Goal: Task Accomplishment & Management: Complete application form

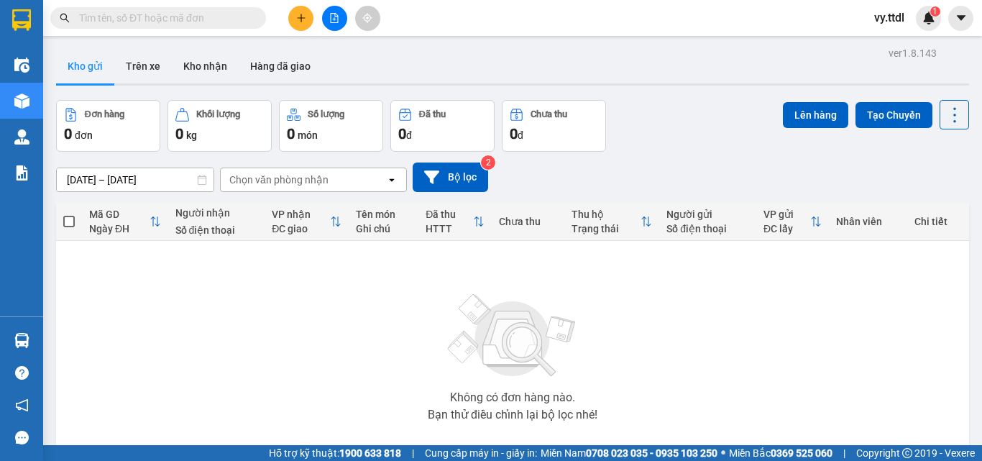
click at [201, 21] on input "text" at bounding box center [164, 18] width 170 height 16
paste input "0911840228"
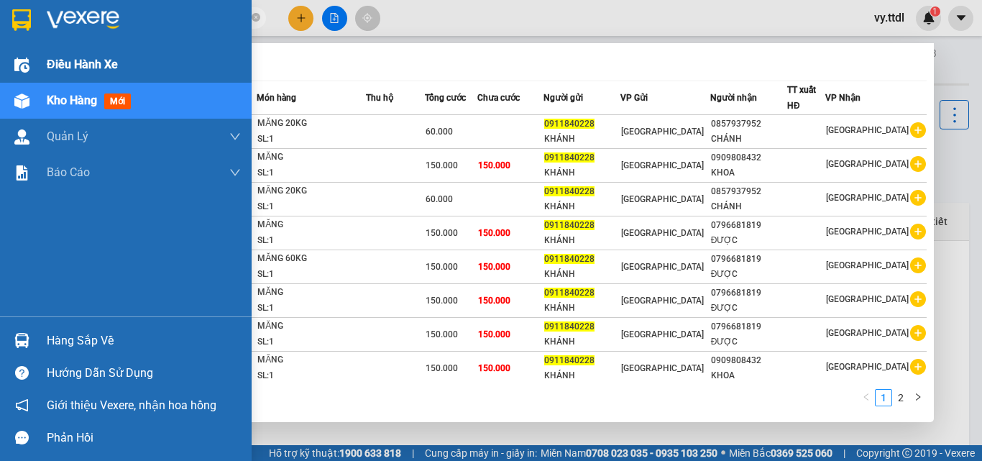
drag, startPoint x: 187, startPoint y: 21, endPoint x: 0, endPoint y: 52, distance: 189.5
click at [0, 52] on section "Kết quả tìm kiếm ( 15 ) Bộ lọc Mã ĐH Trạng thái Món hàng Thu hộ Tổng cước Chưa …" at bounding box center [491, 230] width 982 height 461
paste input "84677053"
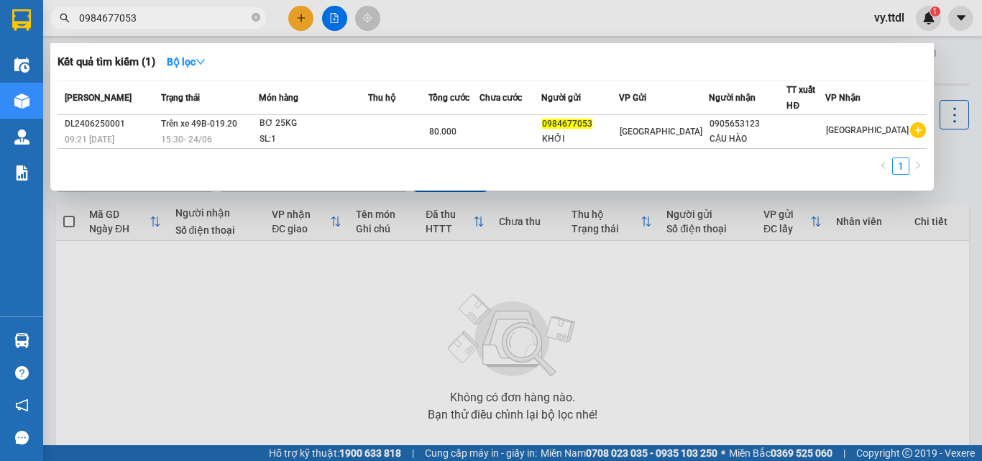
type input "0984677053"
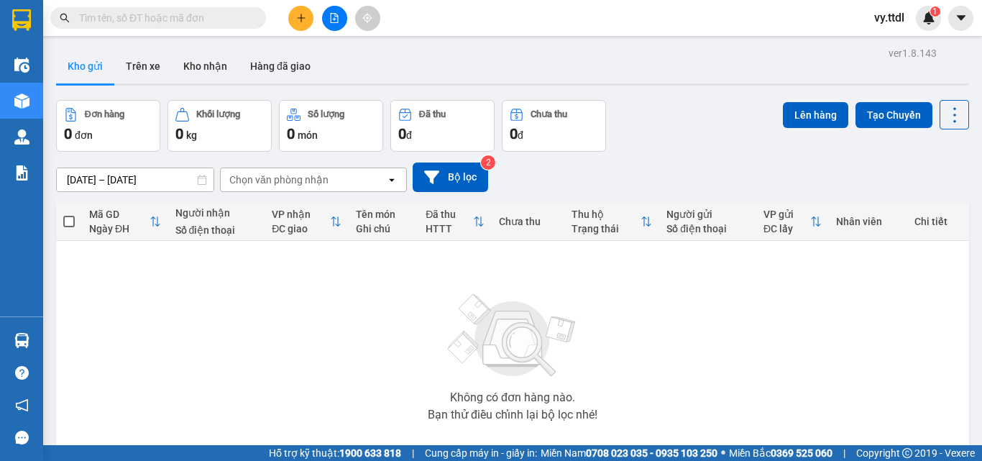
click at [296, 25] on button at bounding box center [300, 18] width 25 height 25
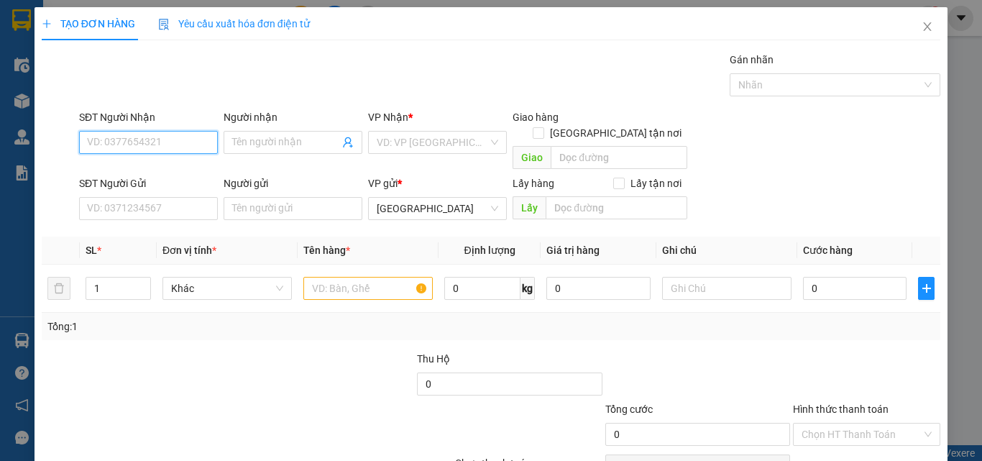
click at [183, 145] on input "SĐT Người Nhận" at bounding box center [148, 142] width 139 height 23
type input "091184022"
drag, startPoint x: 148, startPoint y: 136, endPoint x: 0, endPoint y: 142, distance: 148.2
click at [0, 142] on div "TẠO ĐƠN HÀNG Yêu cầu xuất hóa đơn điện tử Transit Pickup Surcharge Ids Transit …" at bounding box center [491, 230] width 982 height 461
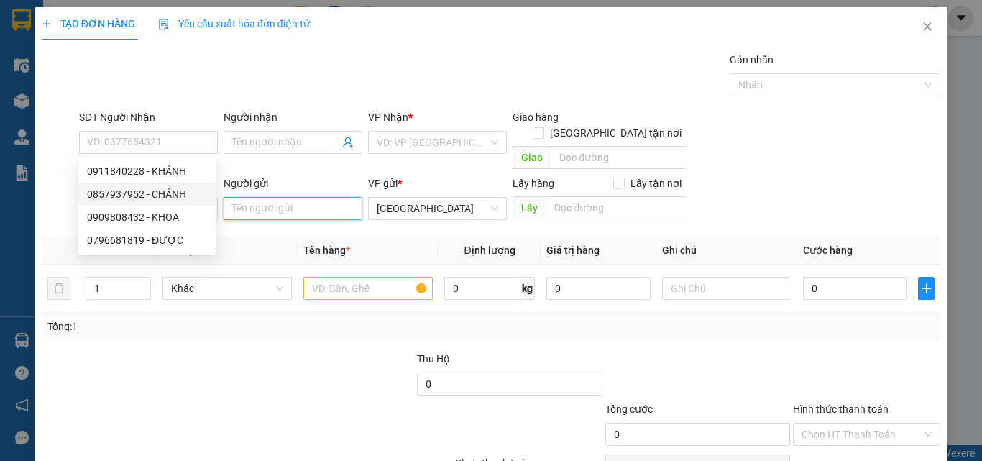
click at [285, 200] on input "Người gửi" at bounding box center [293, 208] width 139 height 23
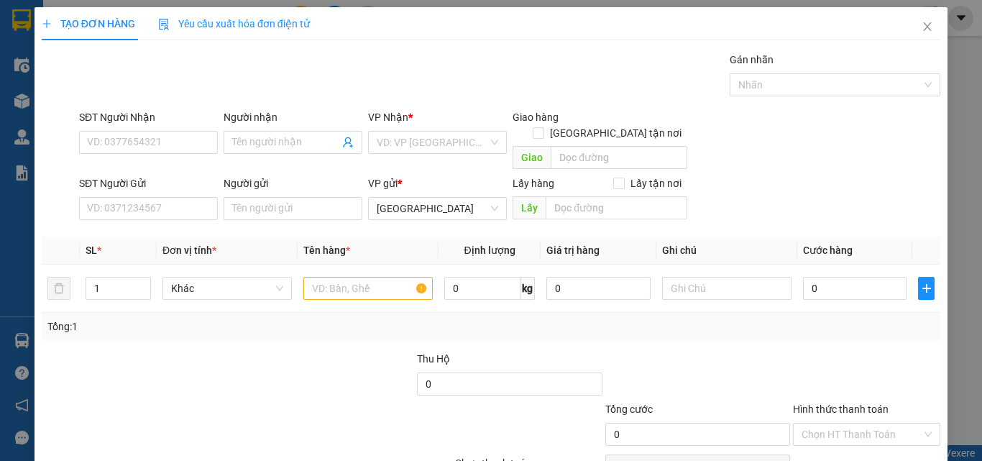
click at [259, 216] on div "Transit Pickup Surcharge Ids Transit Deliver Surcharge Ids Transit Deliver Surc…" at bounding box center [491, 283] width 899 height 462
click at [186, 175] on div "SĐT Người Gửi" at bounding box center [148, 183] width 139 height 16
click at [186, 197] on input "SĐT Người Gửi" at bounding box center [148, 208] width 139 height 23
click at [183, 197] on input "SĐT Người Gửi" at bounding box center [148, 208] width 139 height 23
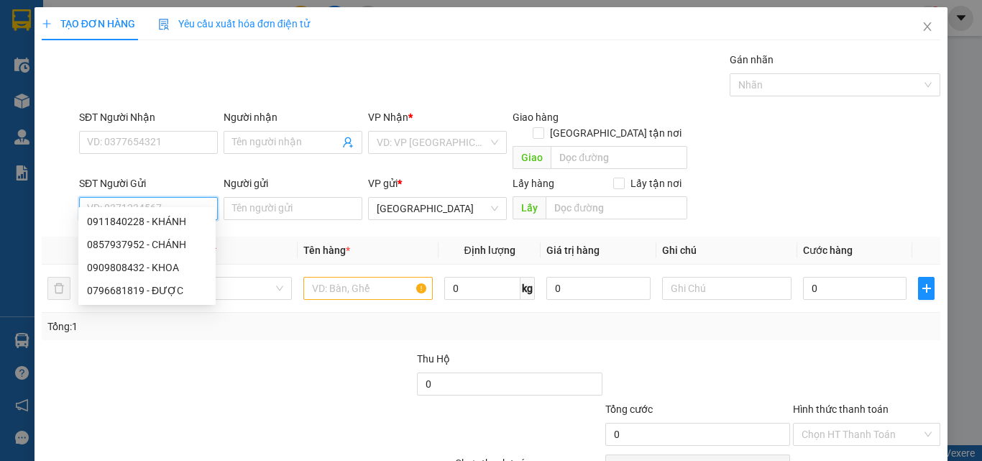
paste input "091184022"
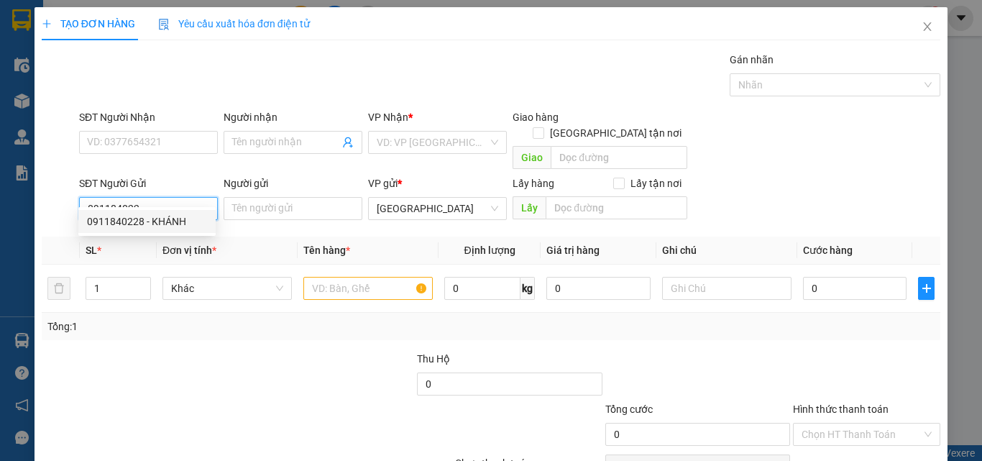
click at [183, 216] on div "0911840228 - KHÁNH" at bounding box center [147, 222] width 120 height 16
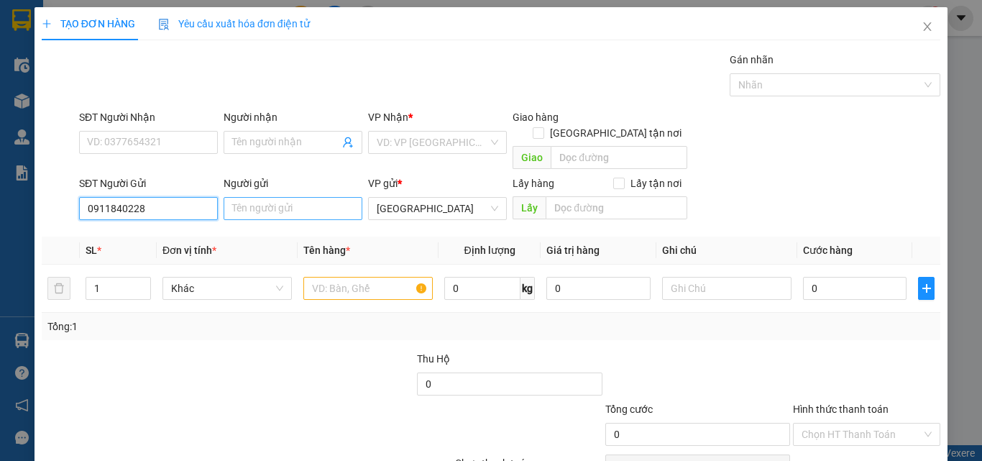
type input "0911840228"
click at [254, 197] on input "Người gửi" at bounding box center [293, 208] width 139 height 23
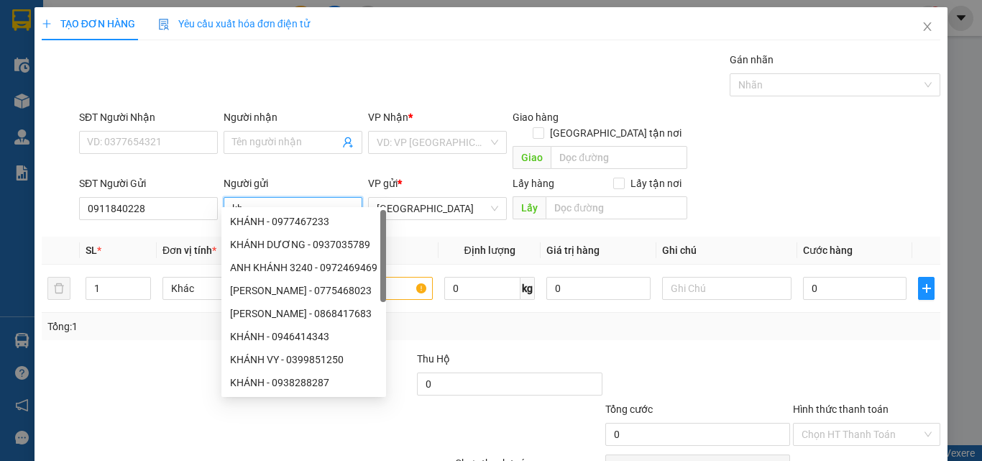
type input "k"
drag, startPoint x: 284, startPoint y: 199, endPoint x: 67, endPoint y: 245, distance: 221.9
click at [67, 245] on div "Transit Pickup Surcharge Ids Transit Deliver Surcharge Ids Transit Deliver Surc…" at bounding box center [491, 283] width 899 height 462
type input "KHÁNH"
click at [154, 142] on input "SĐT Người Nhận" at bounding box center [148, 142] width 139 height 23
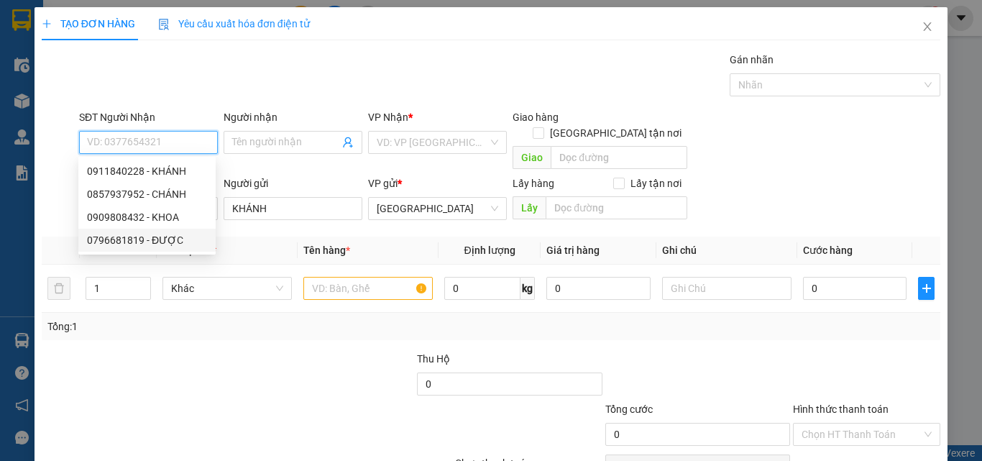
click at [187, 237] on div "0796681819 - ĐƯỢC" at bounding box center [147, 240] width 120 height 16
type input "0796681819"
type input "ĐƯỢC"
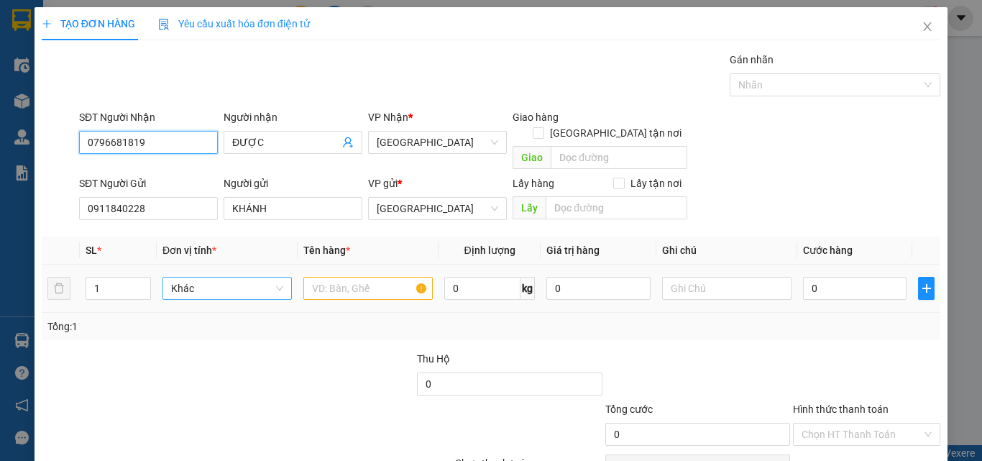
click at [237, 278] on span "Khác" at bounding box center [227, 289] width 112 height 22
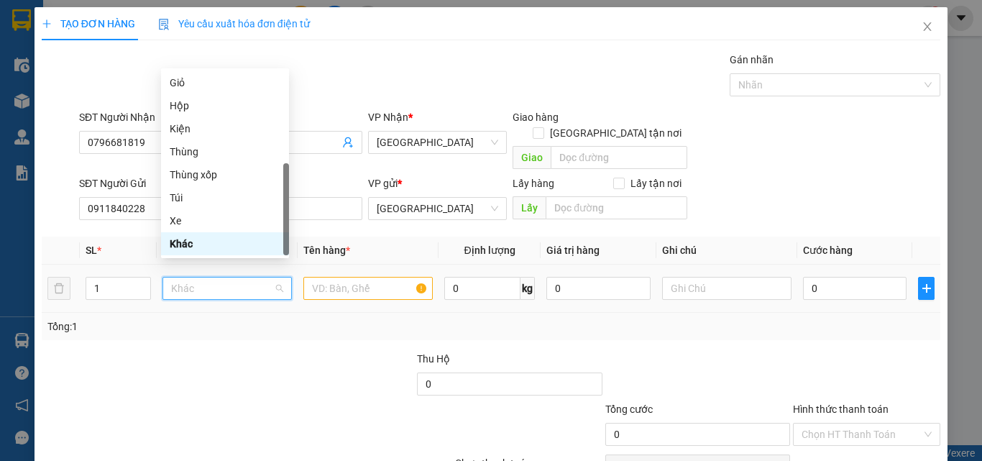
type input "T"
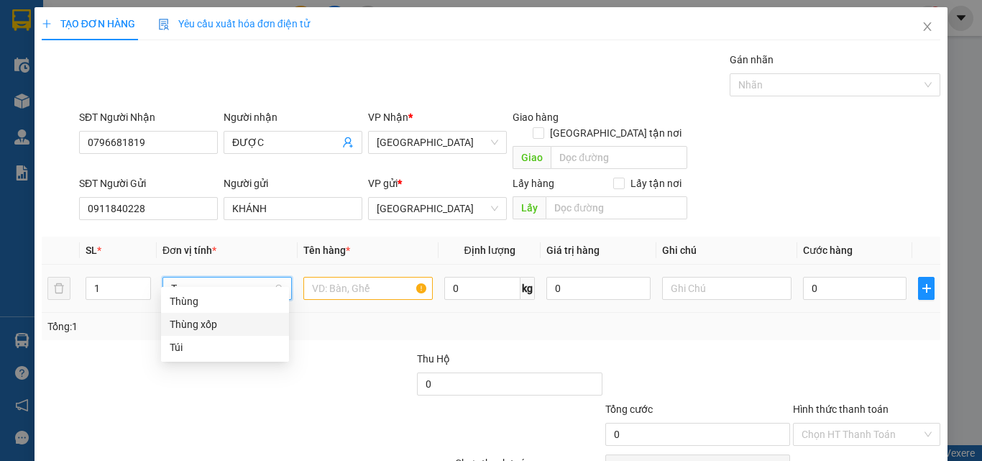
drag, startPoint x: 219, startPoint y: 322, endPoint x: 321, endPoint y: 285, distance: 108.0
click at [221, 322] on div "Thùng xốp" at bounding box center [225, 324] width 111 height 16
click at [344, 277] on input "text" at bounding box center [367, 288] width 129 height 23
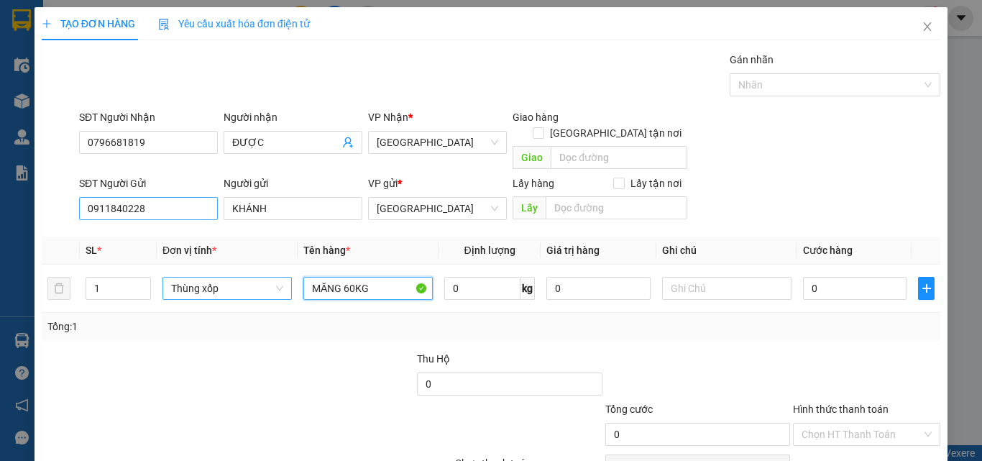
type input "MĂNG 60KG"
drag, startPoint x: 162, startPoint y: 186, endPoint x: 0, endPoint y: 179, distance: 162.6
click at [0, 179] on div "TẠO ĐƠN HÀNG Yêu cầu xuất hóa đơn điện tử Transit Pickup Surcharge Ids Transit …" at bounding box center [491, 230] width 982 height 461
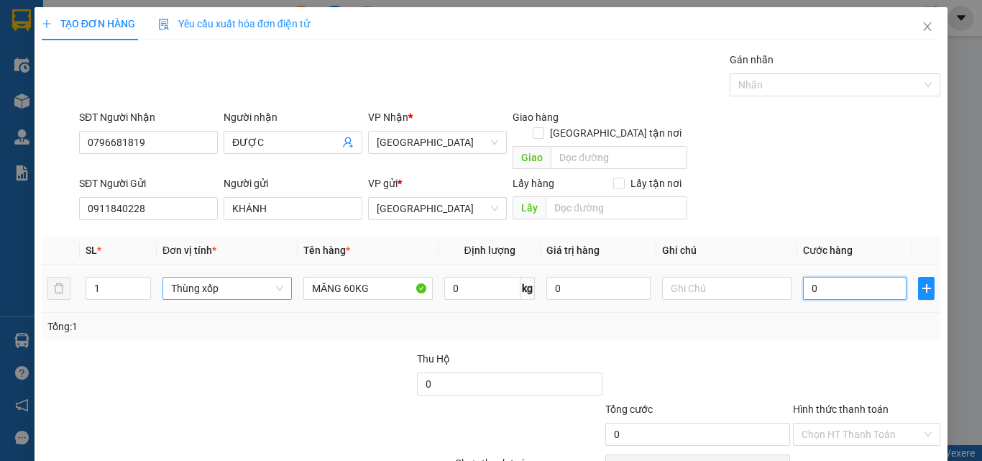
click at [853, 277] on input "0" at bounding box center [855, 288] width 104 height 23
type input "1"
type input "15"
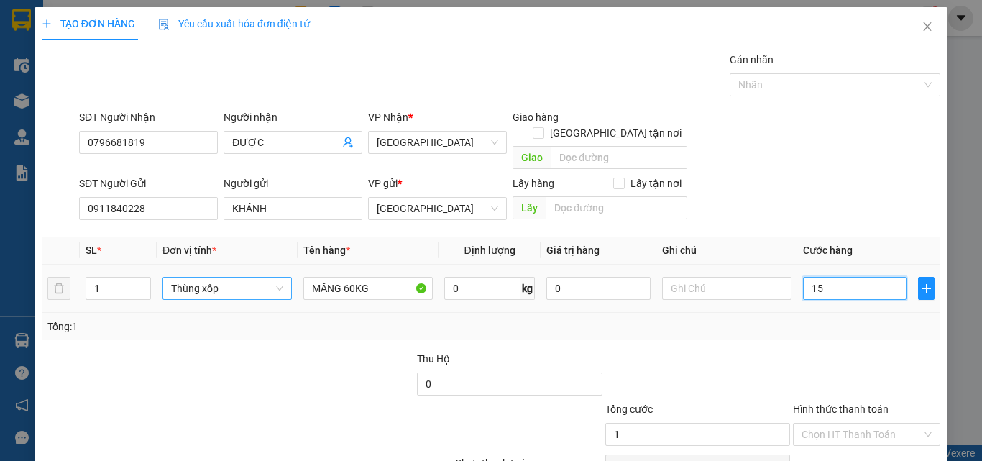
type input "15"
type input "150"
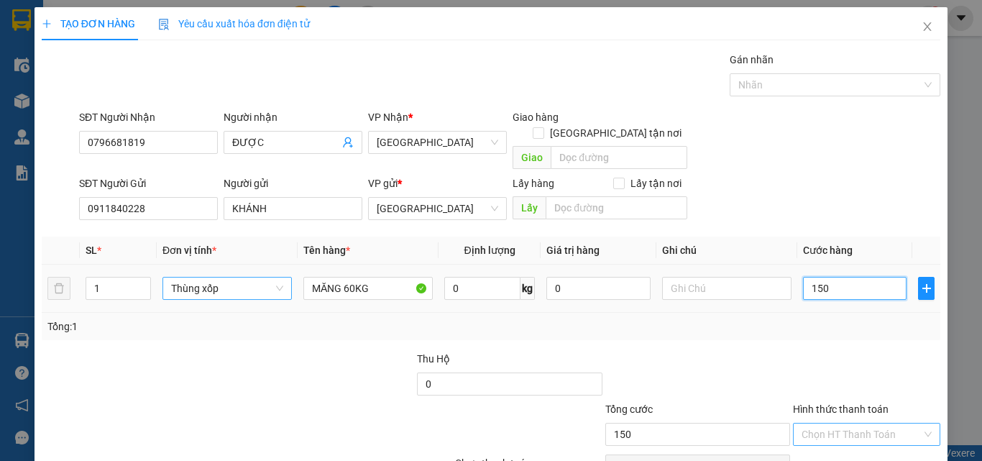
scroll to position [65, 0]
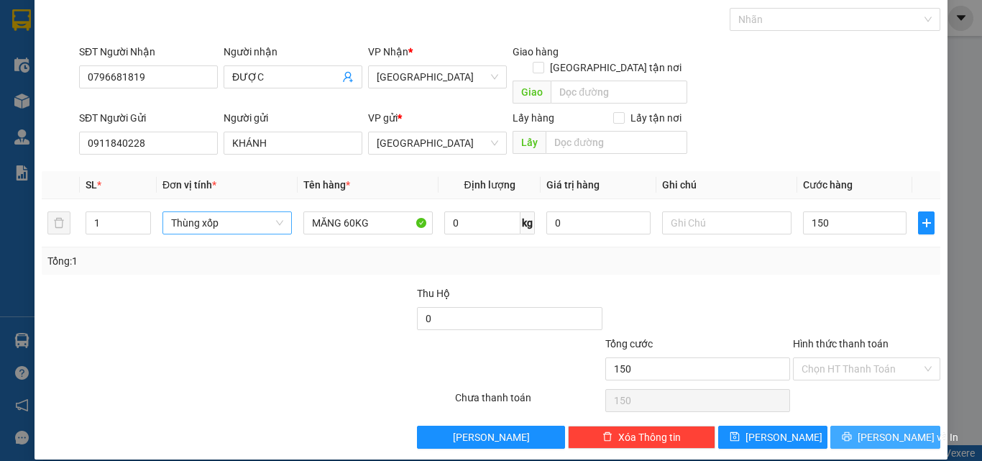
type input "150.000"
click at [888, 429] on span "Lưu và In" at bounding box center [908, 437] width 101 height 16
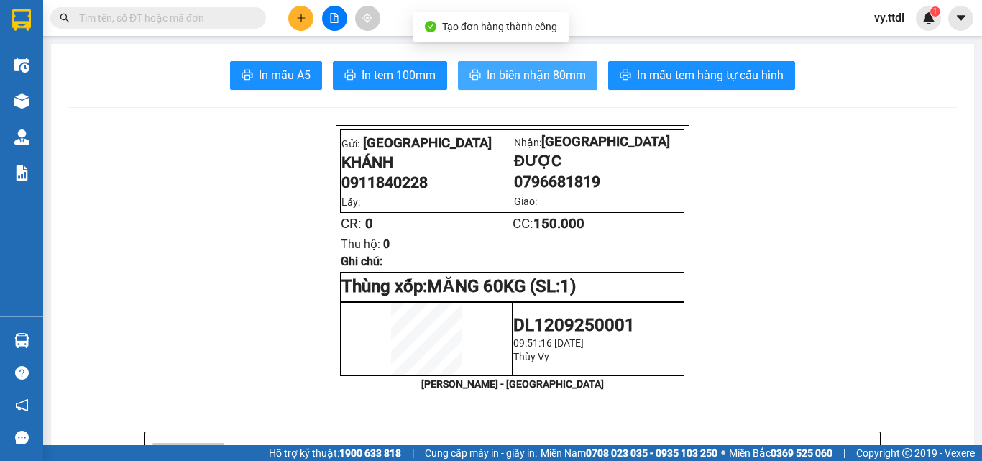
click at [487, 78] on span "In biên nhận 80mm" at bounding box center [536, 75] width 99 height 18
click at [536, 77] on span "In biên nhận 80mm" at bounding box center [536, 75] width 99 height 18
click at [569, 75] on span "In biên nhận 80mm" at bounding box center [536, 75] width 99 height 18
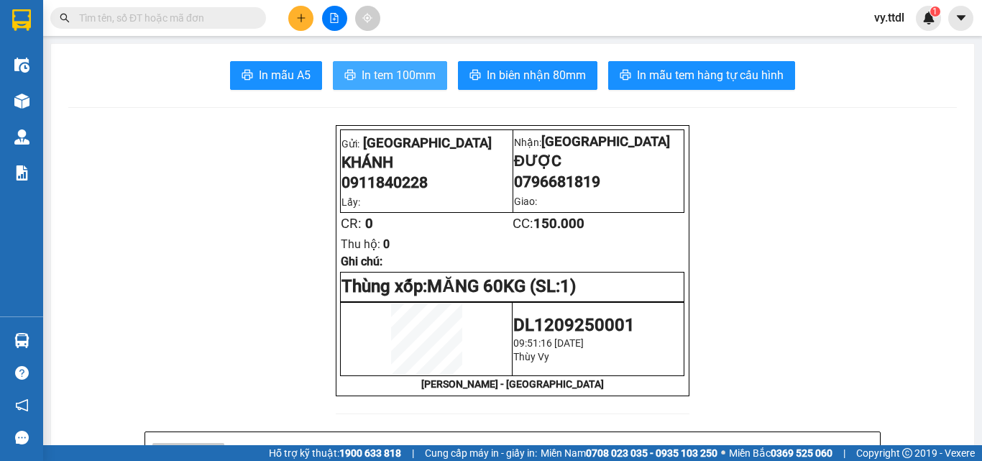
click at [398, 75] on span "In tem 100mm" at bounding box center [399, 75] width 74 height 18
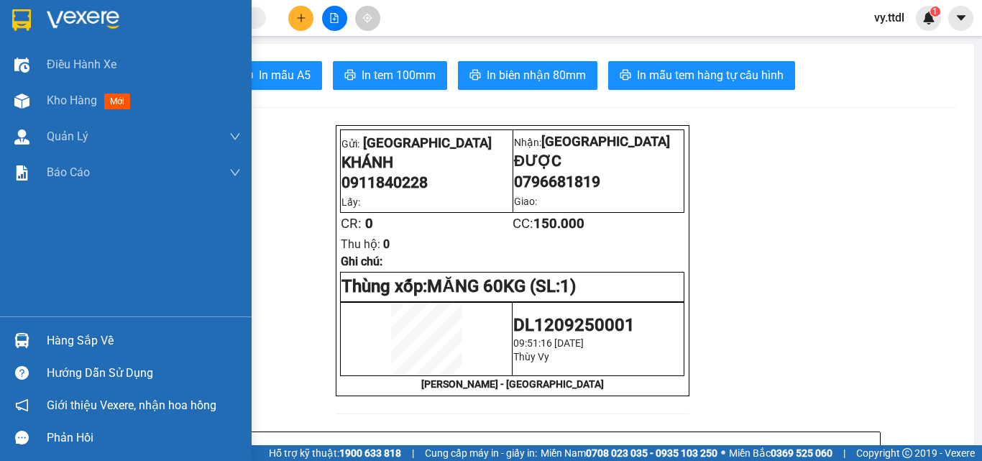
click at [0, 18] on div at bounding box center [126, 23] width 252 height 47
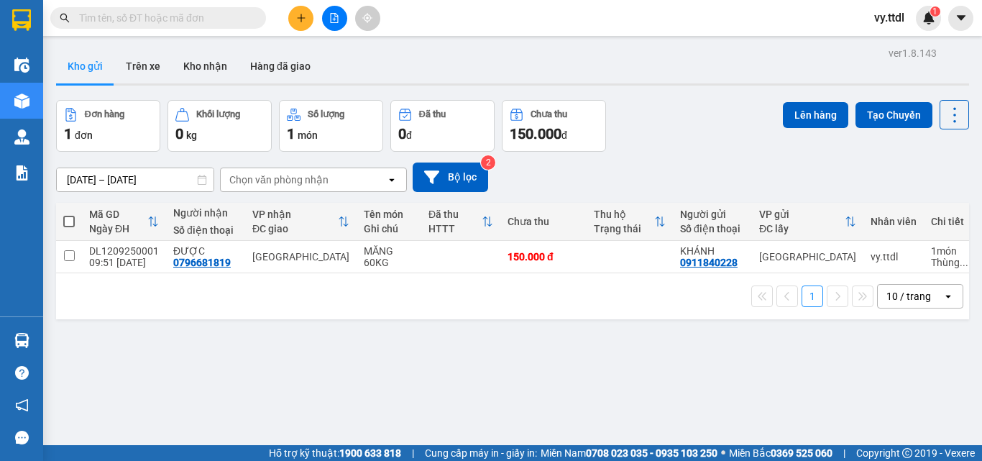
click at [304, 22] on icon "plus" at bounding box center [301, 18] width 10 height 10
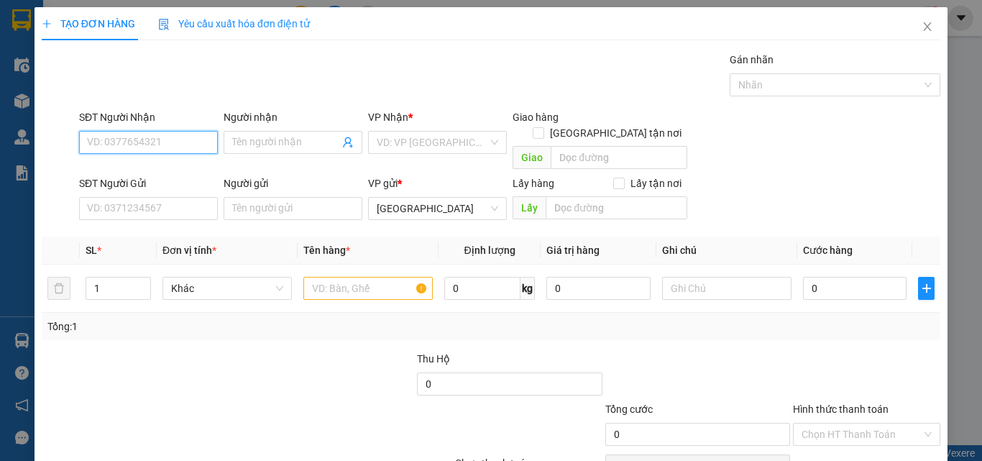
click at [184, 139] on input "SĐT Người Nhận" at bounding box center [148, 142] width 139 height 23
click at [165, 142] on input "SĐT Người Nhận" at bounding box center [148, 142] width 139 height 23
click at [432, 147] on input "search" at bounding box center [432, 143] width 111 height 22
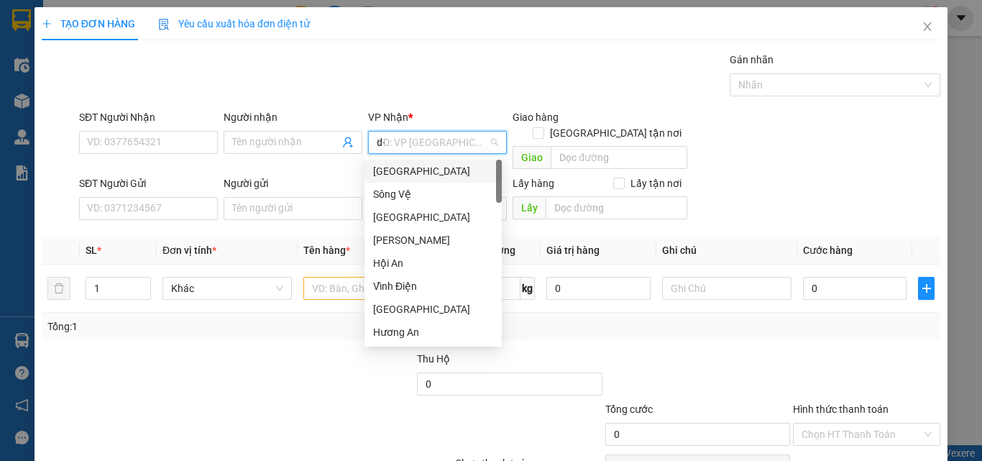
type input "d"
type input "đ"
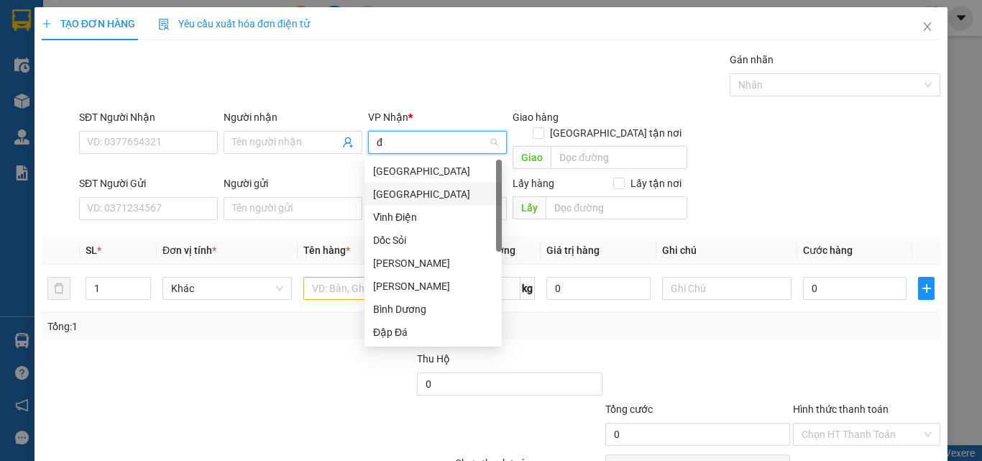
click at [417, 192] on div "[GEOGRAPHIC_DATA]" at bounding box center [433, 194] width 120 height 16
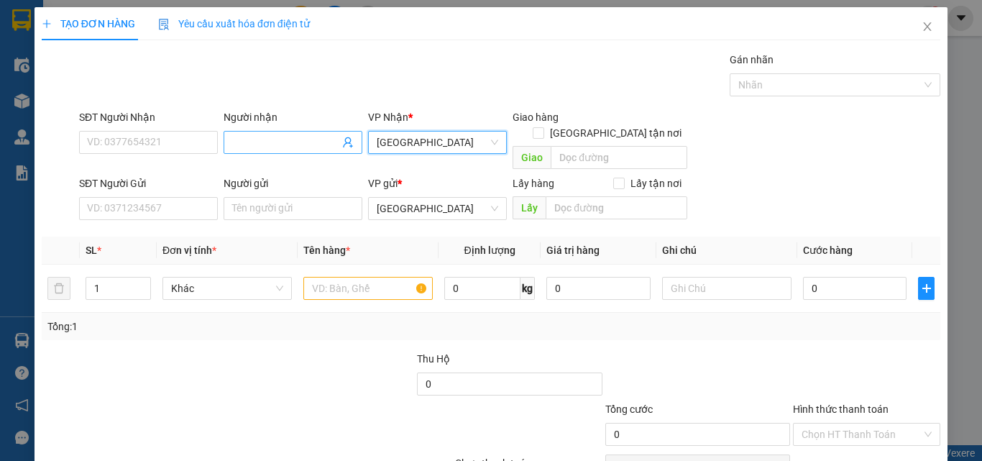
click at [267, 134] on span at bounding box center [293, 142] width 139 height 23
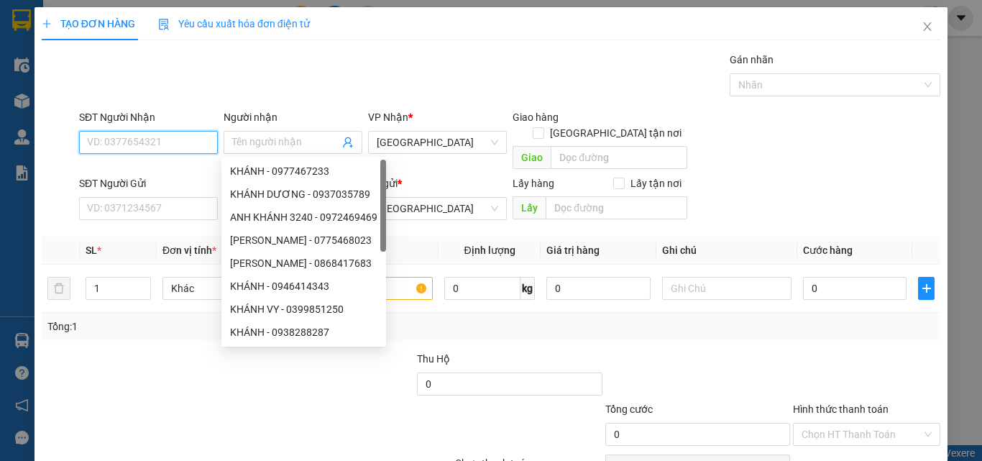
click at [157, 134] on input "SĐT Người Nhận" at bounding box center [148, 142] width 139 height 23
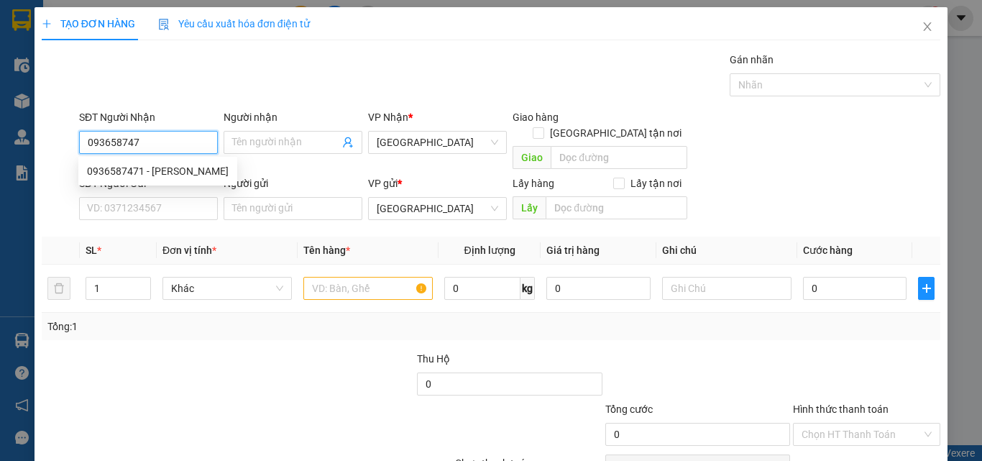
type input "0936587471"
click at [152, 171] on div "0936587471 - HOÀI THANH" at bounding box center [158, 171] width 142 height 16
type input "HOÀI THANH"
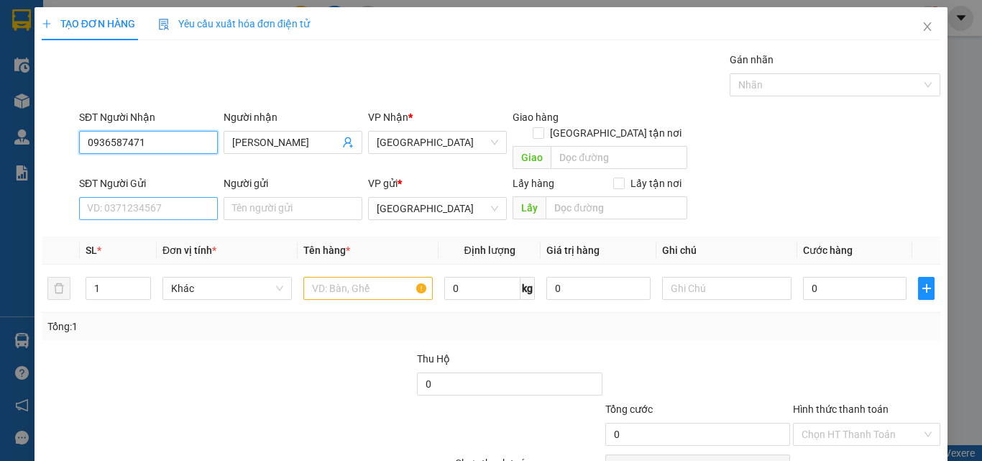
type input "0936587471"
click at [197, 197] on input "SĐT Người Gửi" at bounding box center [148, 208] width 139 height 23
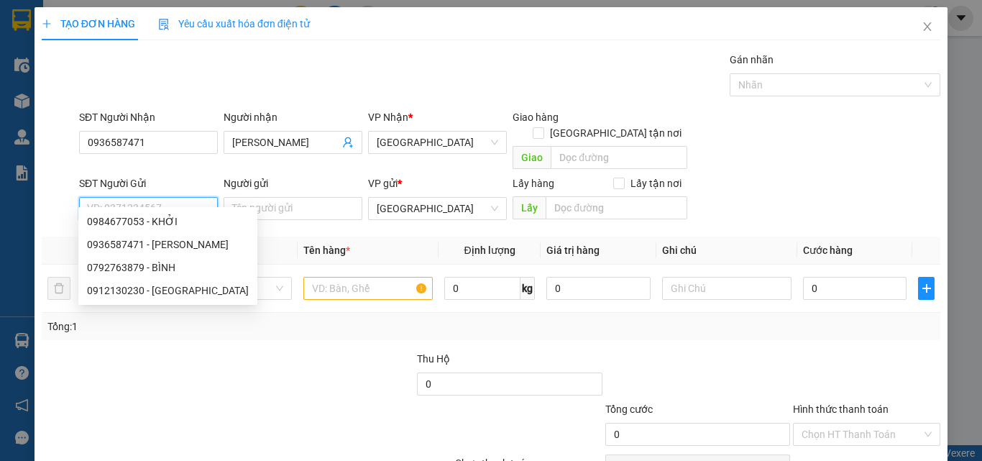
click at [203, 197] on input "SĐT Người Gửi" at bounding box center [148, 208] width 139 height 23
click at [180, 288] on div "0912130230 - MỸ" at bounding box center [168, 291] width 162 height 16
type input "0912130230"
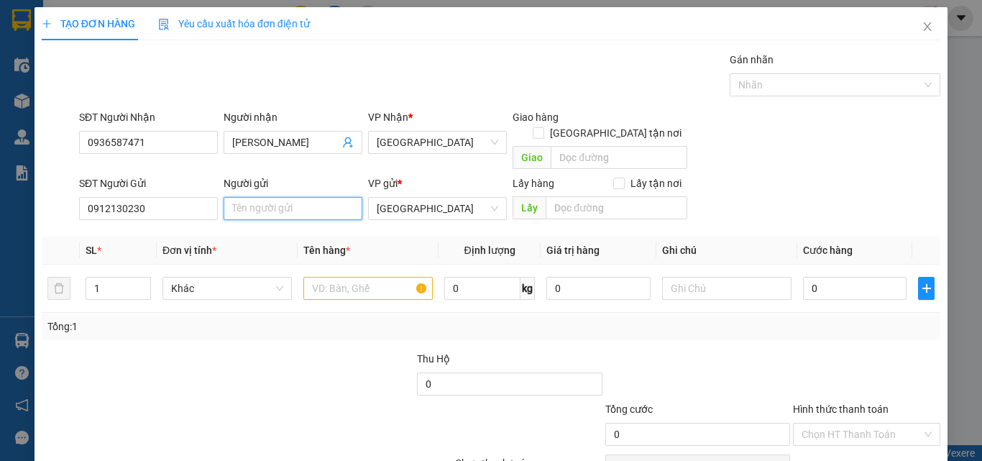
click at [254, 198] on input "Người gửi" at bounding box center [293, 208] width 139 height 23
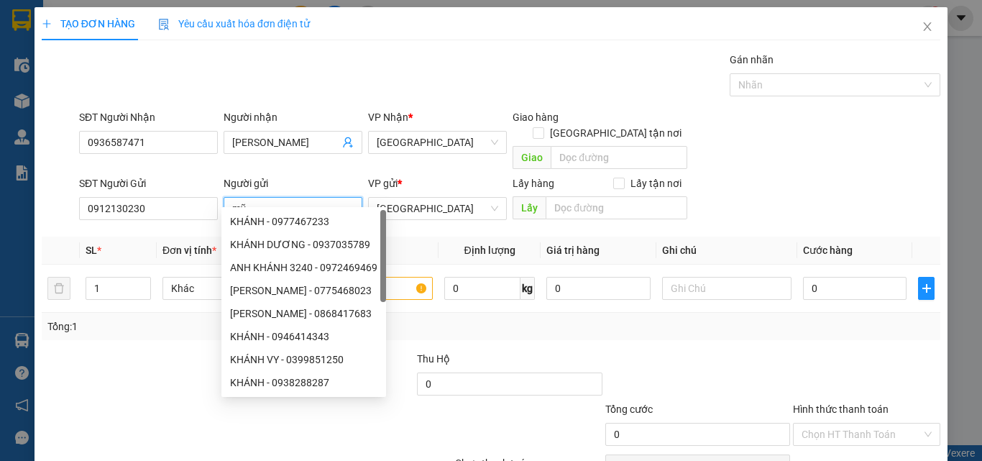
drag, startPoint x: 260, startPoint y: 194, endPoint x: 166, endPoint y: 224, distance: 98.9
click at [166, 224] on div "Transit Pickup Surcharge Ids Transit Deliver Surcharge Ids Transit Deliver Surc…" at bounding box center [491, 283] width 899 height 462
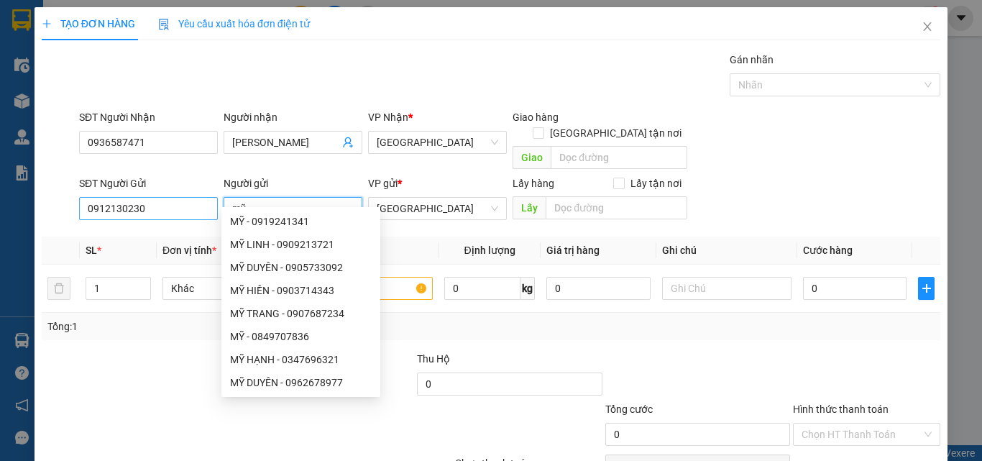
type input "mỹ"
drag, startPoint x: 176, startPoint y: 194, endPoint x: 0, endPoint y: 203, distance: 176.3
click at [0, 203] on div "TẠO ĐƠN HÀNG Yêu cầu xuất hóa đơn điện tử Transit Pickup Surcharge Ids Transit …" at bounding box center [491, 230] width 982 height 461
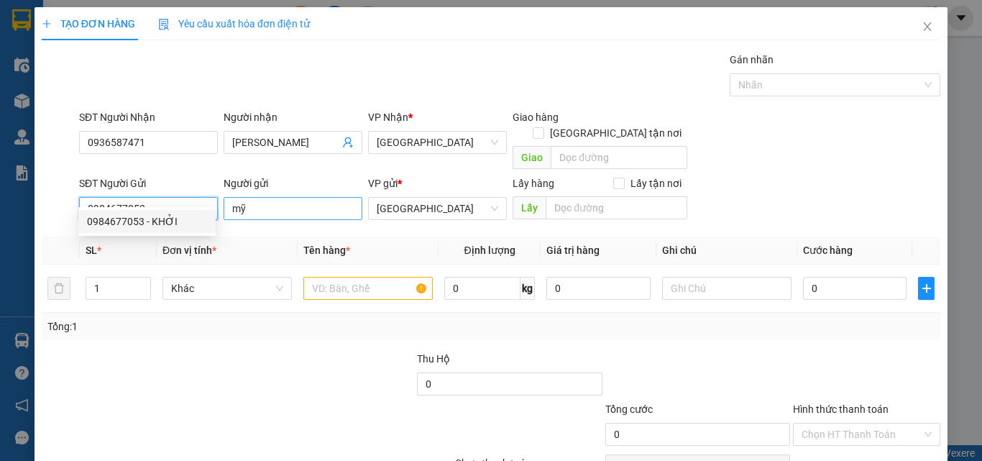
type input "0984677053"
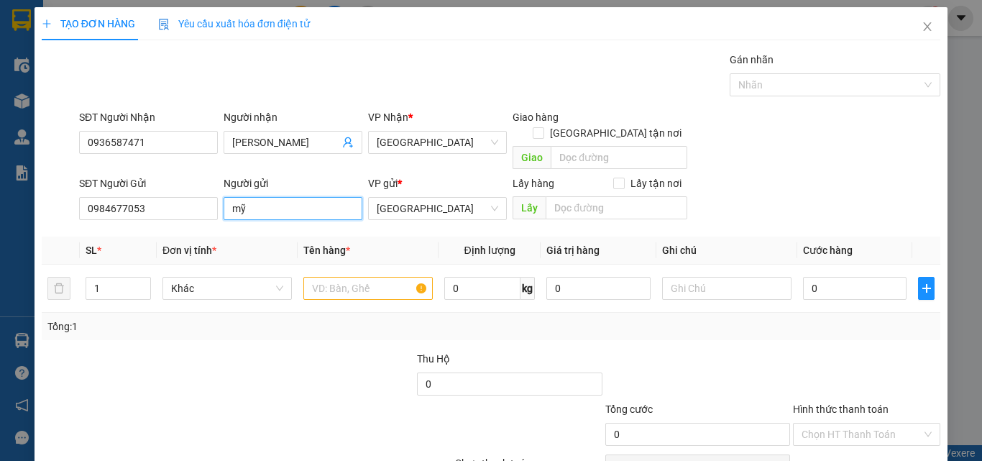
drag, startPoint x: 278, startPoint y: 195, endPoint x: 216, endPoint y: 185, distance: 62.5
click at [216, 185] on div "SĐT Người Gửi 0984677053 Người gửi mỹ VP gửi * Đà Lạt Lấy hàng Lấy tận nơi Lấy" at bounding box center [509, 200] width 867 height 50
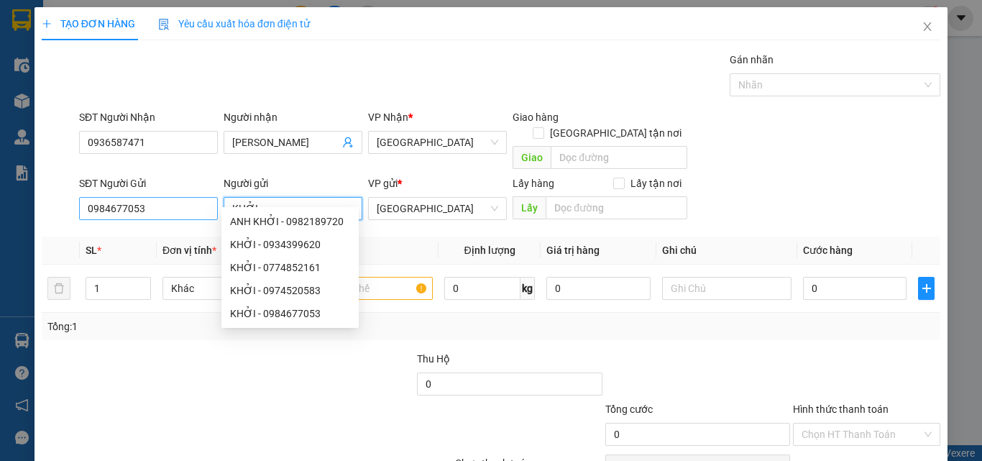
type input "KHỞI"
drag, startPoint x: 159, startPoint y: 191, endPoint x: 0, endPoint y: 188, distance: 158.9
click at [0, 188] on div "TẠO ĐƠN HÀNG Yêu cầu xuất hóa đơn điện tử Transit Pickup Surcharge Ids Transit …" at bounding box center [491, 230] width 982 height 461
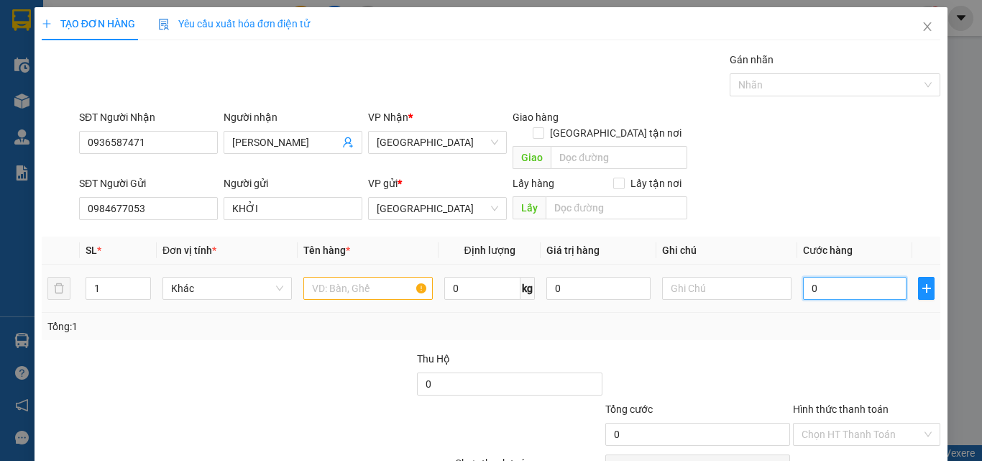
click at [865, 277] on input "0" at bounding box center [855, 288] width 104 height 23
type input "7"
type input "70"
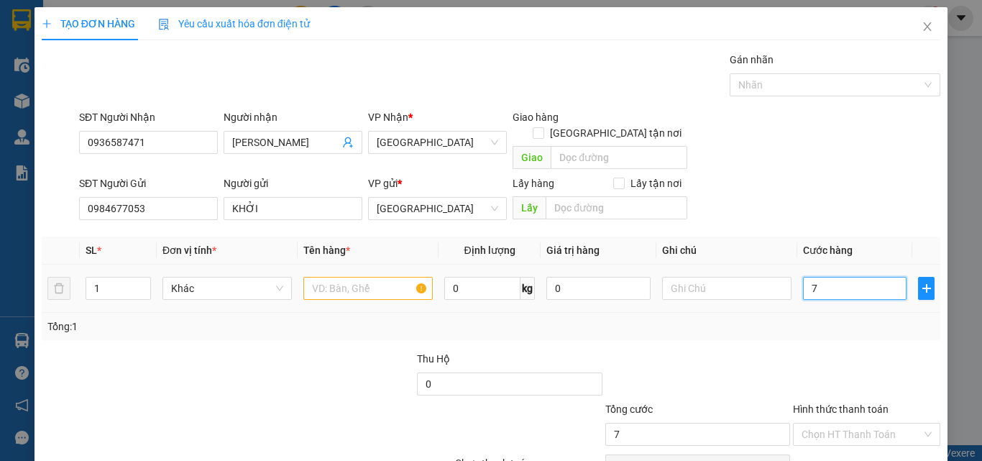
type input "70"
click at [191, 278] on span "Khác" at bounding box center [227, 289] width 112 height 22
type input "70.000"
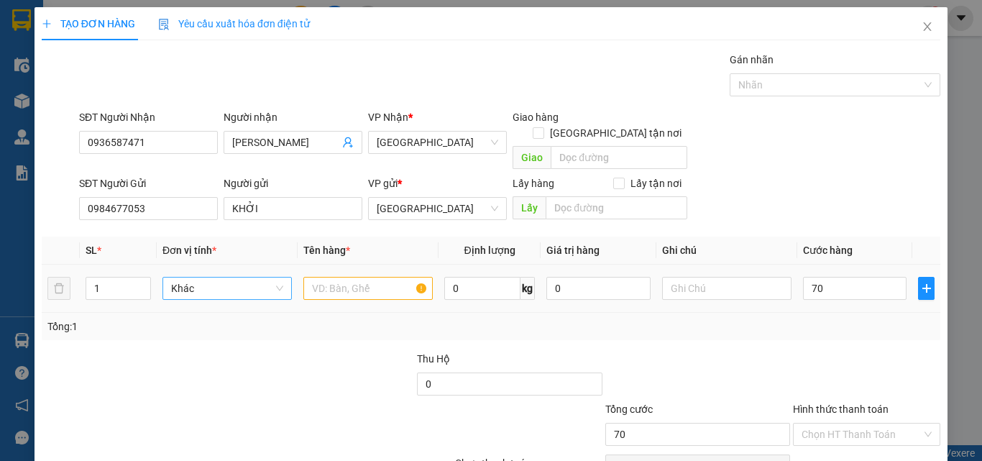
type input "70.000"
type input "T"
click at [225, 306] on div "Thùng" at bounding box center [225, 301] width 111 height 16
click at [347, 277] on input "text" at bounding box center [367, 288] width 129 height 23
type input "0"
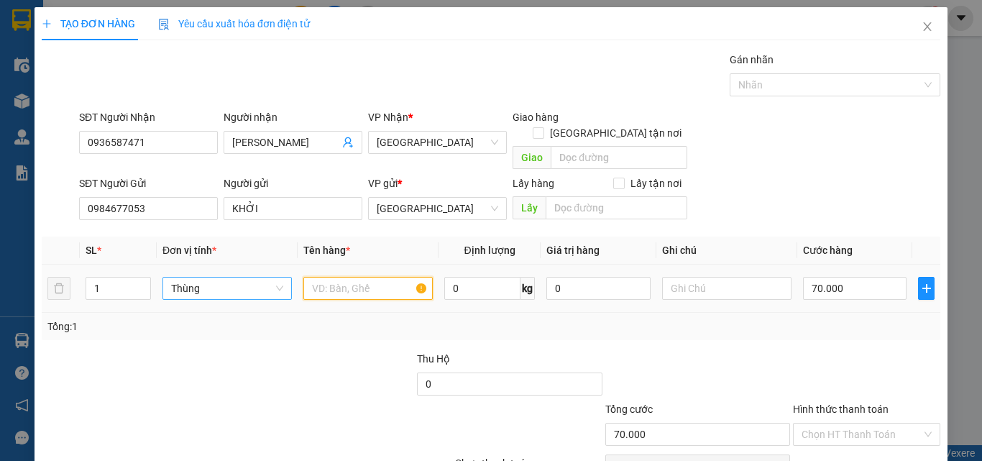
type input "0"
type input "RAU"
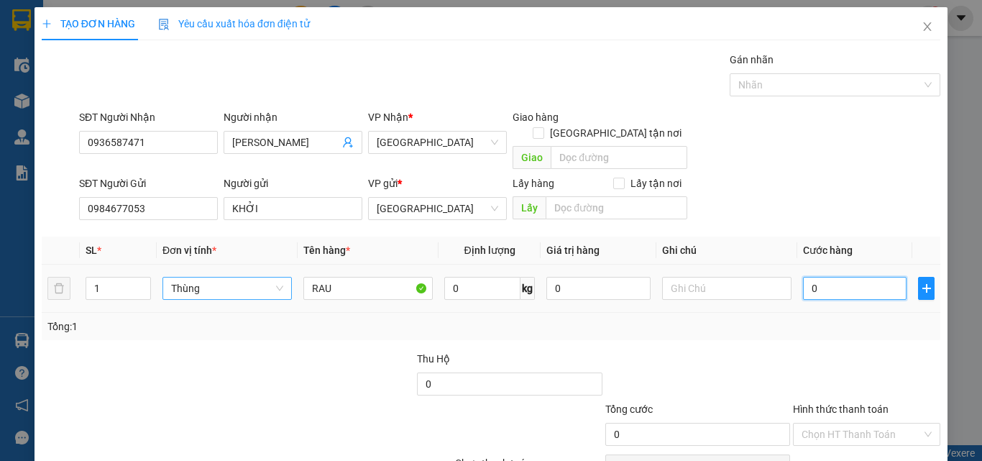
click at [854, 279] on input "0" at bounding box center [855, 288] width 104 height 23
type input "7"
type input "70"
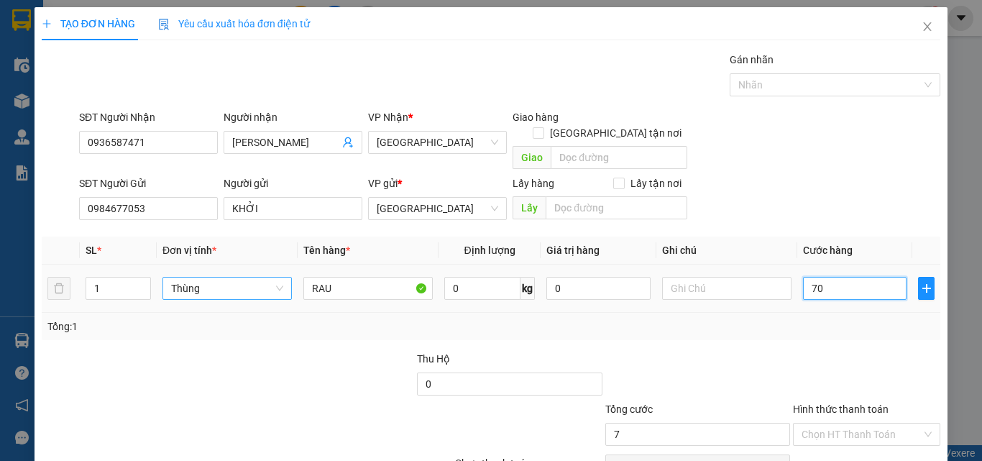
type input "70"
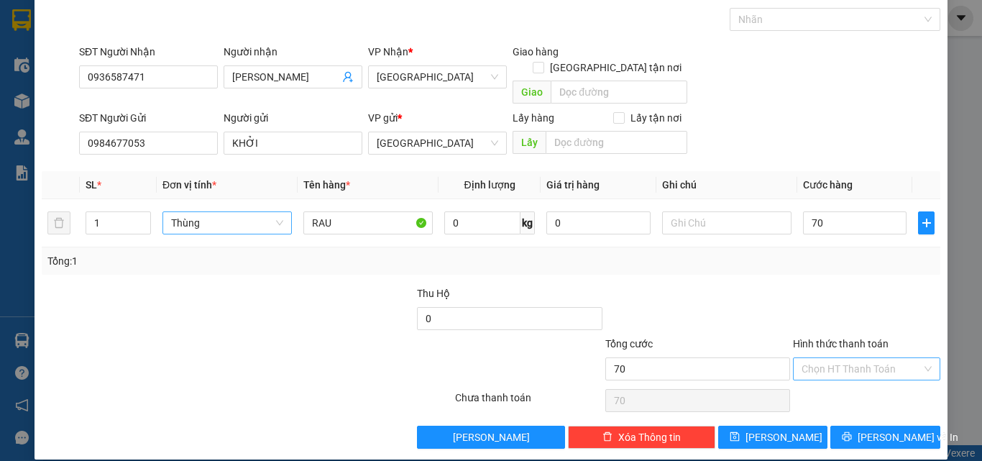
type input "70.000"
click at [886, 358] on input "Hình thức thanh toán" at bounding box center [862, 369] width 120 height 22
click at [868, 386] on div "Tại văn phòng" at bounding box center [858, 382] width 129 height 16
type input "0"
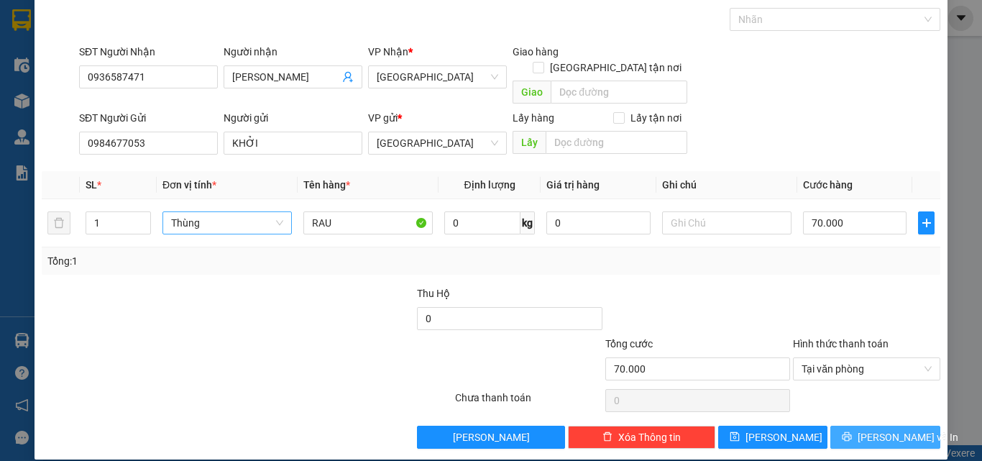
click at [877, 429] on span "Lưu và In" at bounding box center [908, 437] width 101 height 16
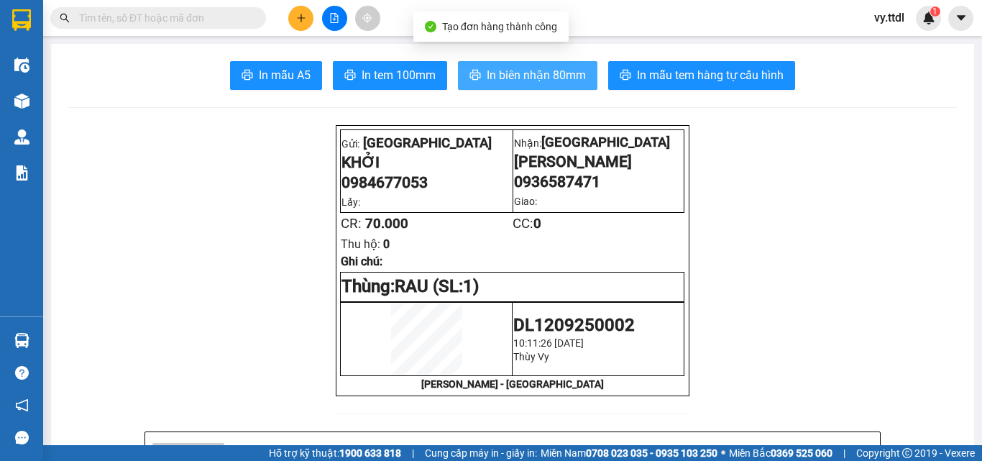
click at [528, 75] on span "In biên nhận 80mm" at bounding box center [536, 75] width 99 height 18
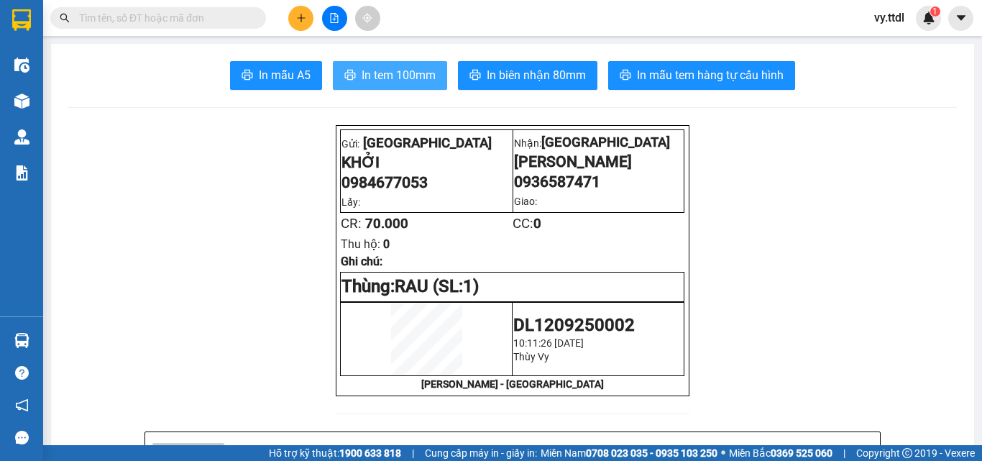
click at [430, 86] on button "In tem 100mm" at bounding box center [390, 75] width 114 height 29
click at [641, 317] on td "DL1209250002 10:11:26 - 12/09/2025 Thùy Vy" at bounding box center [599, 338] width 172 height 73
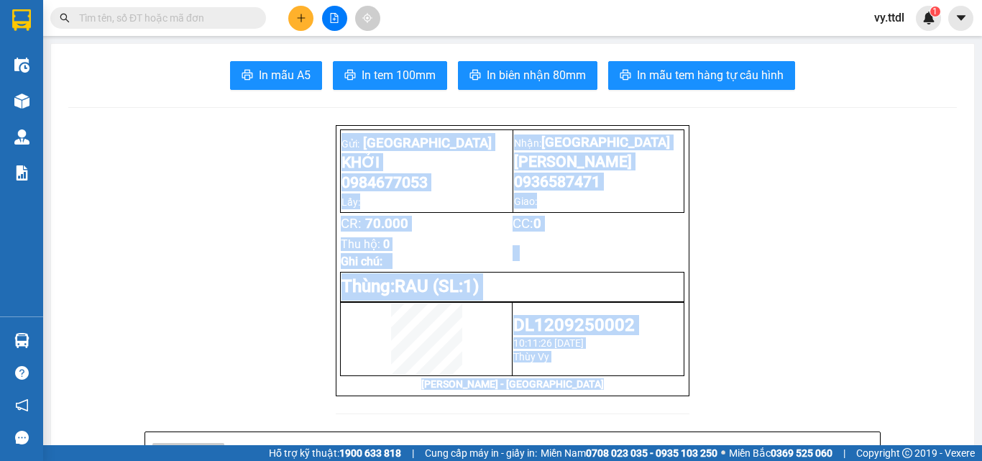
drag, startPoint x: 728, startPoint y: 407, endPoint x: 325, endPoint y: 157, distance: 473.6
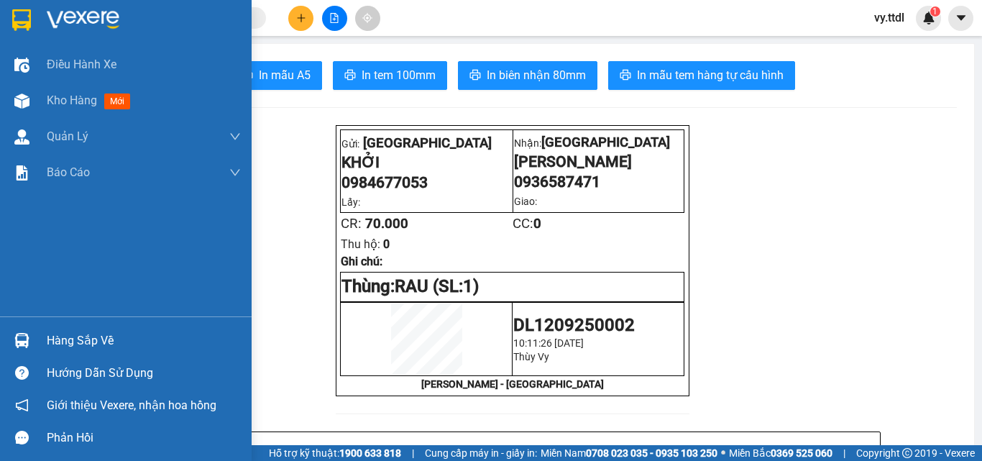
click at [11, 27] on div at bounding box center [21, 19] width 25 height 25
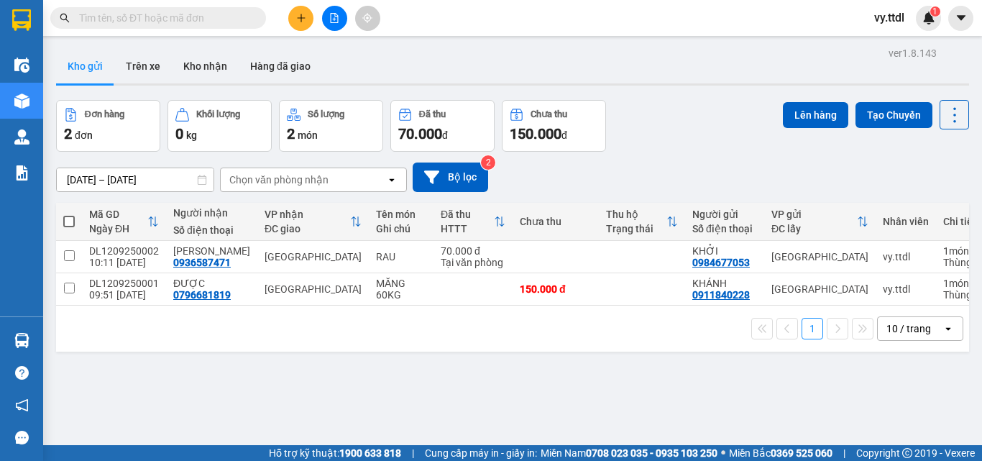
click at [527, 374] on div "ver 1.8.143 Kho gửi Trên xe Kho nhận Hàng đã giao Đơn hàng 2 đơn Khối lượng 0 k…" at bounding box center [512, 273] width 925 height 461
click at [890, 334] on div "10 / trang" at bounding box center [908, 328] width 45 height 14
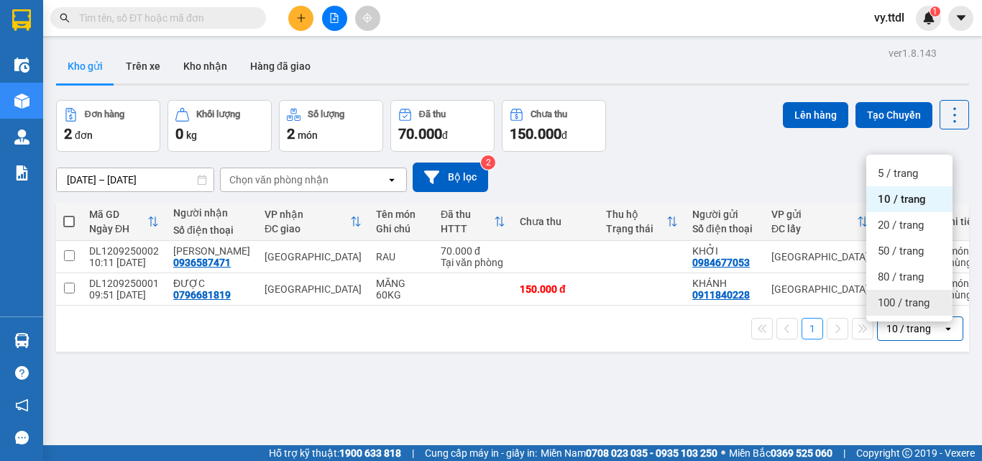
click at [916, 314] on div "100 / trang" at bounding box center [909, 303] width 86 height 26
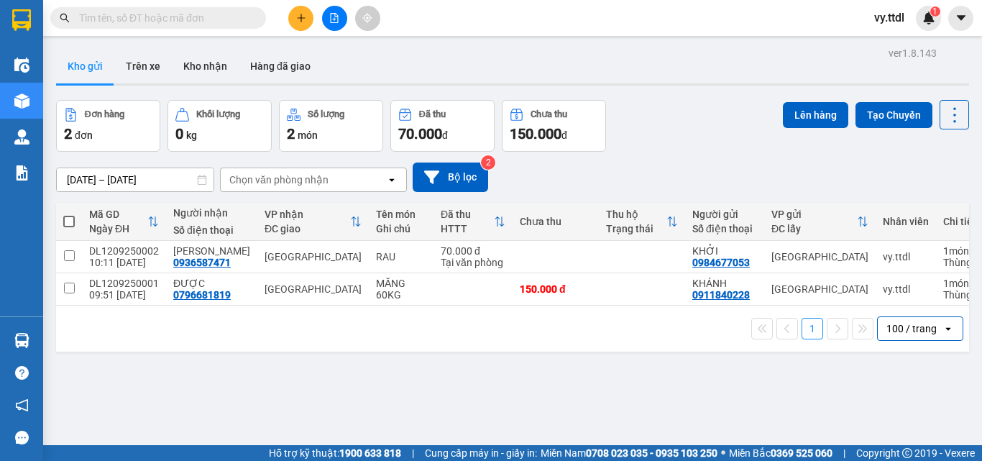
click at [713, 146] on div "Đơn hàng 2 đơn Khối lượng 0 kg Số lượng 2 món Đã thu 70.000 đ Chưa thu 150.000 …" at bounding box center [512, 126] width 913 height 52
click at [329, 13] on button at bounding box center [334, 18] width 25 height 25
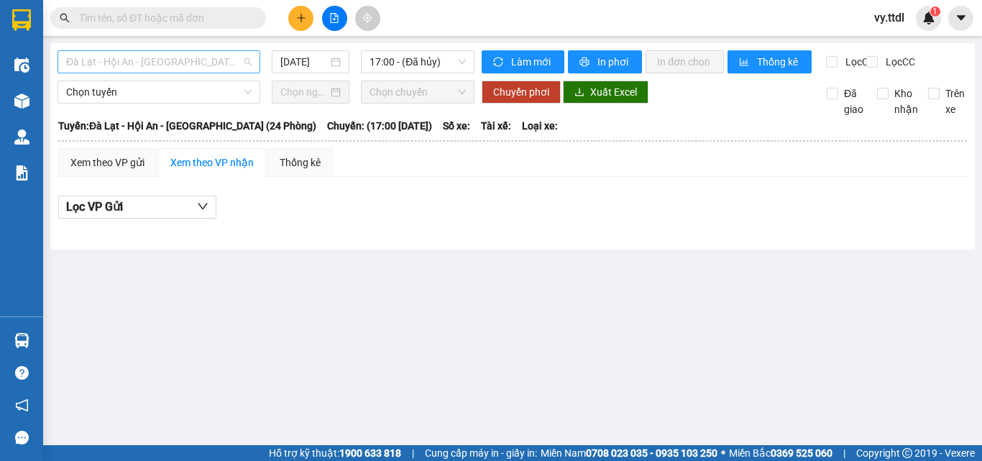
click at [197, 60] on span "Đà Lạt - Hội An - Đà Nẵng (24 Phòng)" at bounding box center [158, 62] width 185 height 22
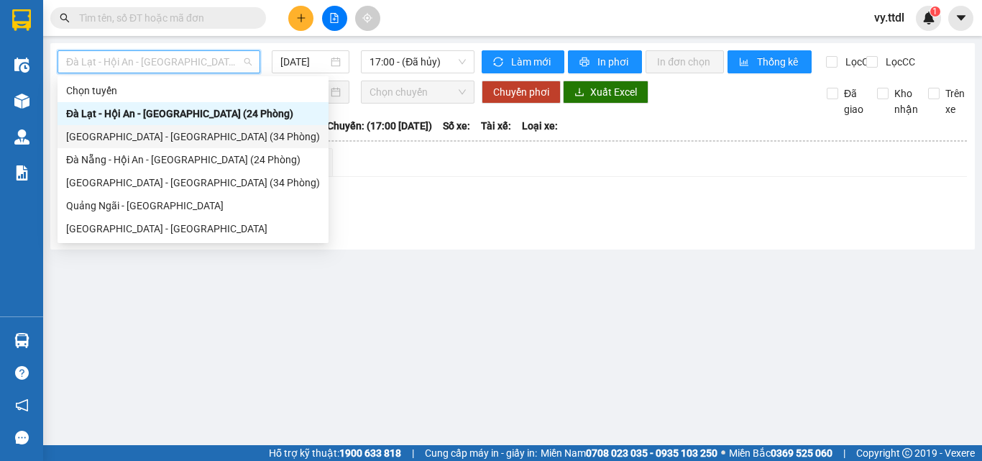
click at [154, 138] on div "Đà Lạt - Đà Nẵng (34 Phòng)" at bounding box center [193, 137] width 254 height 16
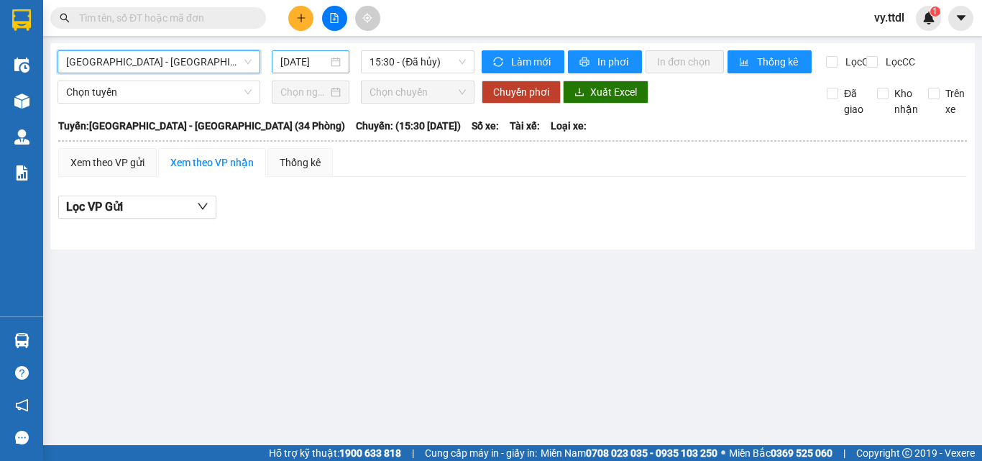
click at [312, 61] on input "12/09/2025" at bounding box center [303, 62] width 47 height 16
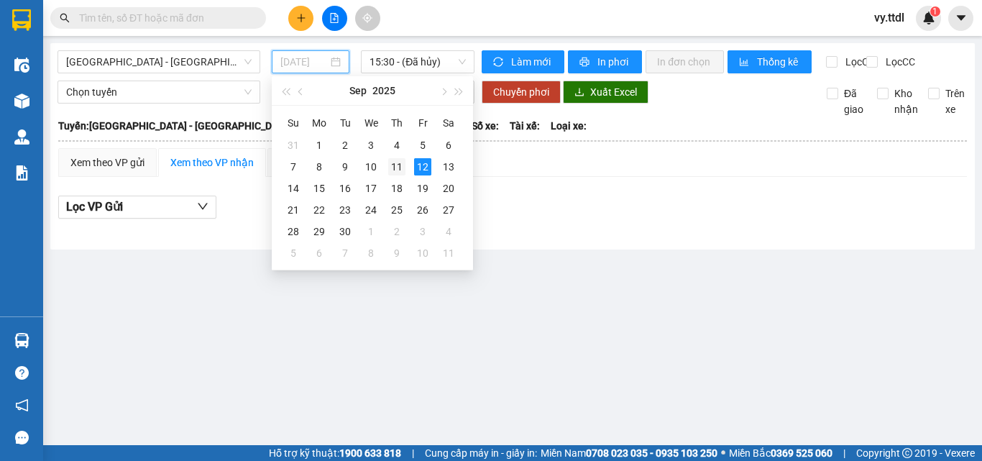
click at [398, 168] on div "11" at bounding box center [396, 166] width 17 height 17
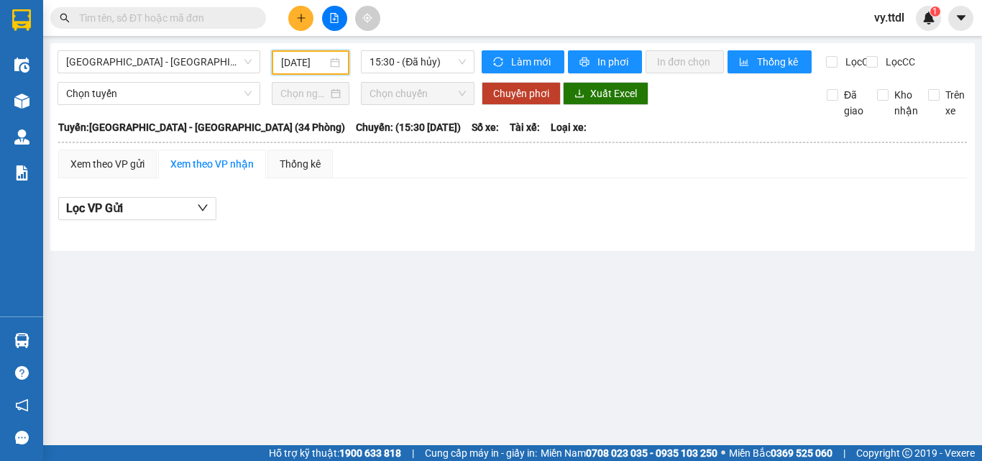
click at [320, 61] on input "11/09/2025" at bounding box center [304, 63] width 46 height 16
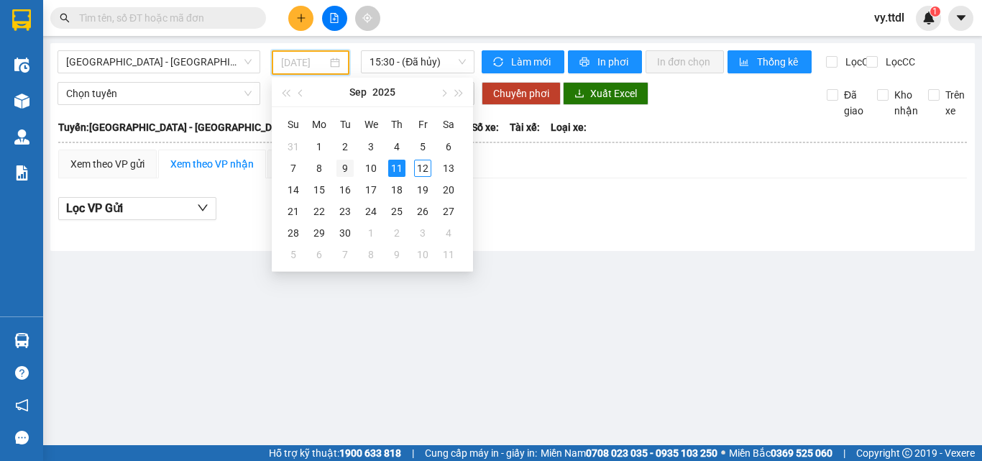
click at [344, 166] on div "9" at bounding box center [344, 168] width 17 height 17
type input "09/09/2025"
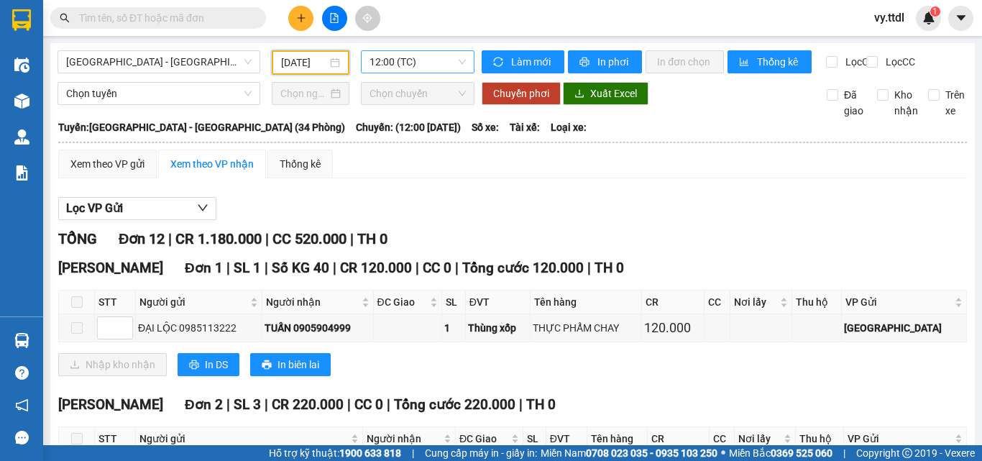
click at [439, 62] on span "12:00 (TC)" at bounding box center [418, 62] width 96 height 22
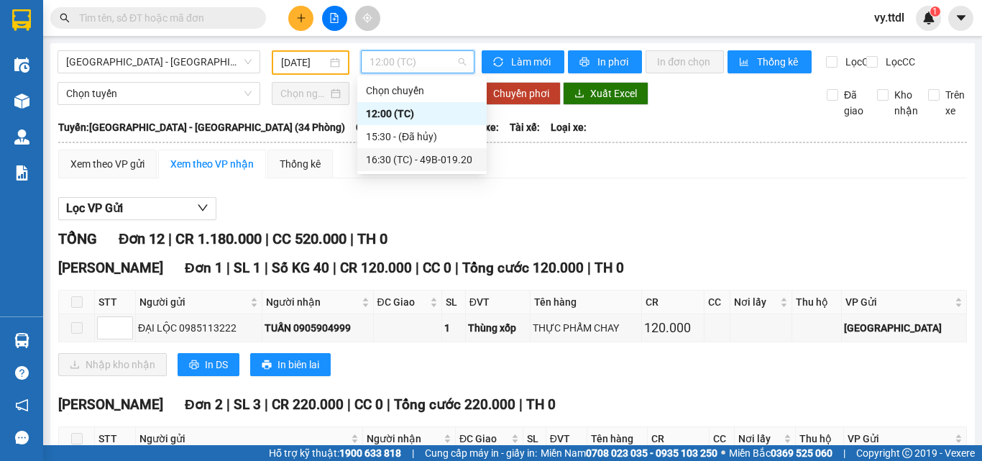
click at [444, 157] on div "16:30 (TC) - 49B-019.20" at bounding box center [422, 160] width 112 height 16
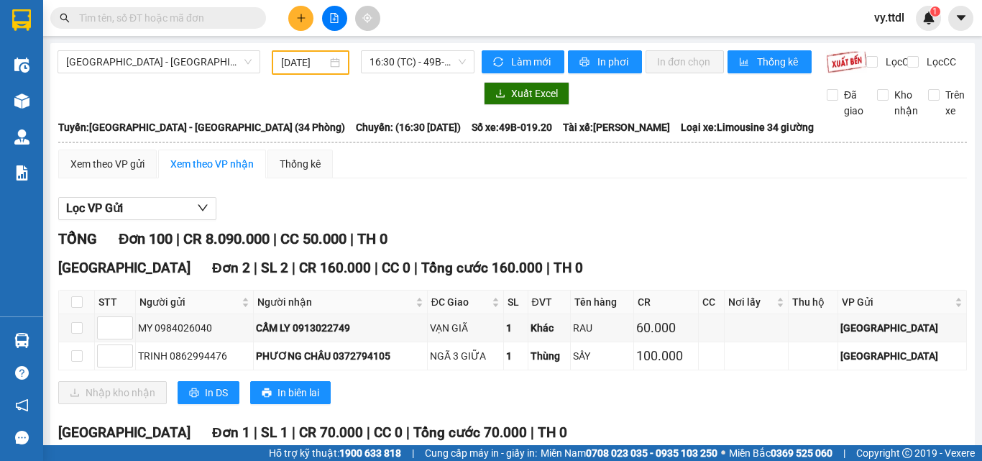
drag, startPoint x: 663, startPoint y: 162, endPoint x: 633, endPoint y: 167, distance: 29.9
click at [656, 165] on div "Xem theo VP gửi Xem theo VP nhận Thống kê" at bounding box center [512, 164] width 909 height 29
click at [193, 58] on span "Đà Lạt - Đà Nẵng (34 Phòng)" at bounding box center [158, 62] width 185 height 22
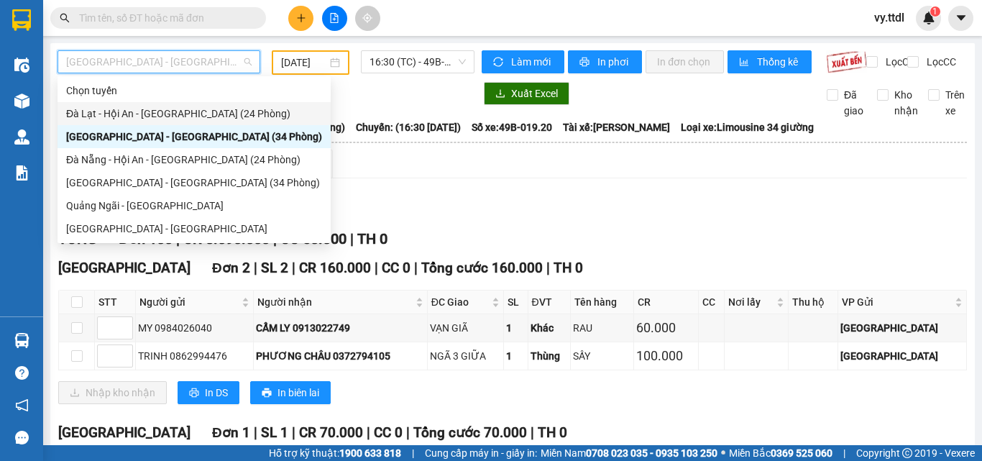
click at [201, 111] on div "Đà Lạt - Hội An - Đà Nẵng (24 Phòng)" at bounding box center [194, 114] width 256 height 16
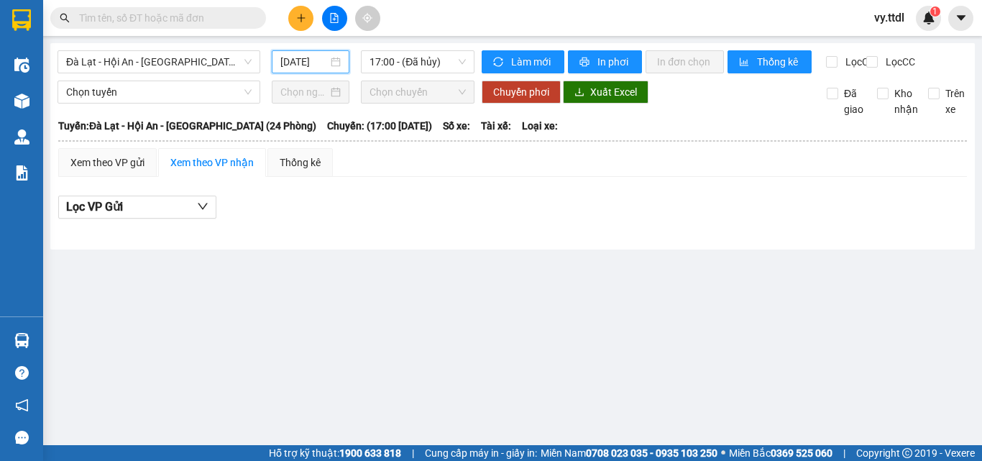
click at [301, 63] on input "12/09/2025" at bounding box center [303, 62] width 47 height 16
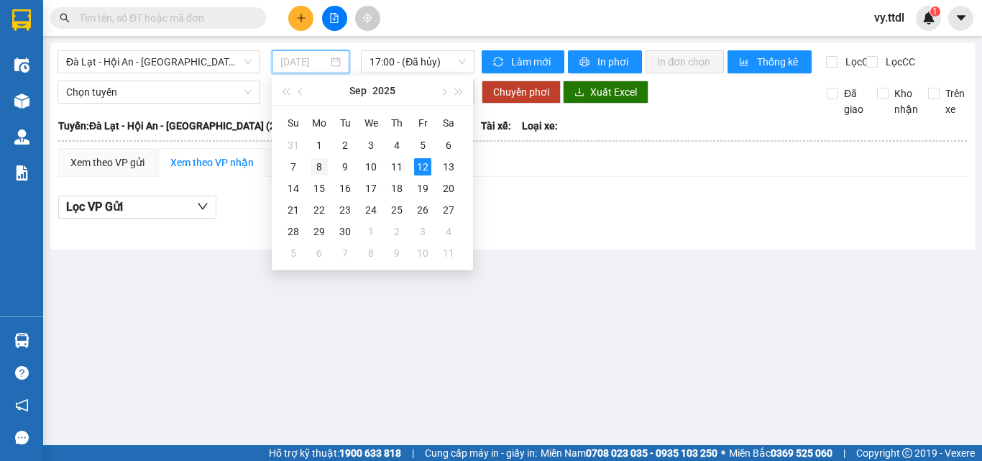
click at [319, 170] on div "8" at bounding box center [319, 166] width 17 height 17
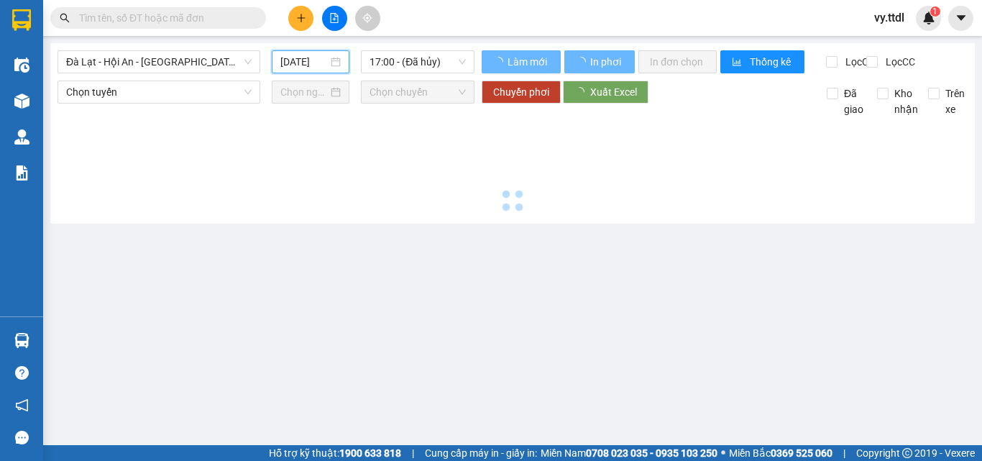
type input "08/09/2025"
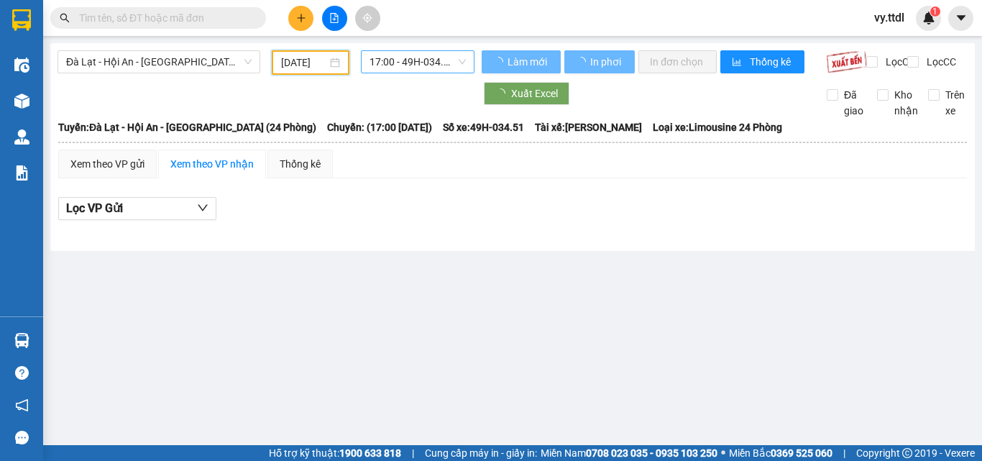
click at [444, 65] on span "17:00 - 49H-034.51" at bounding box center [418, 62] width 96 height 22
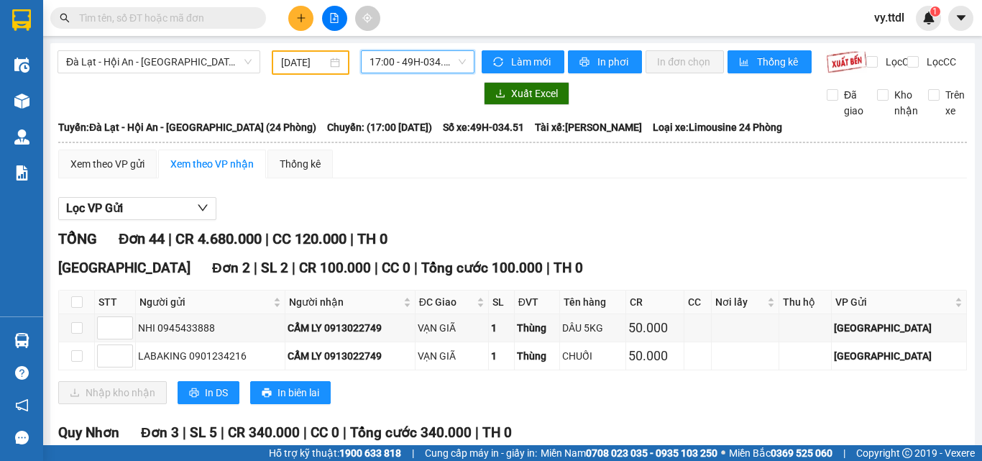
click at [514, 212] on div "Lọc VP Gửi" at bounding box center [512, 209] width 909 height 24
click at [527, 65] on span "Làm mới" at bounding box center [532, 62] width 42 height 16
click at [634, 221] on div "Lọc VP Gửi" at bounding box center [512, 209] width 909 height 24
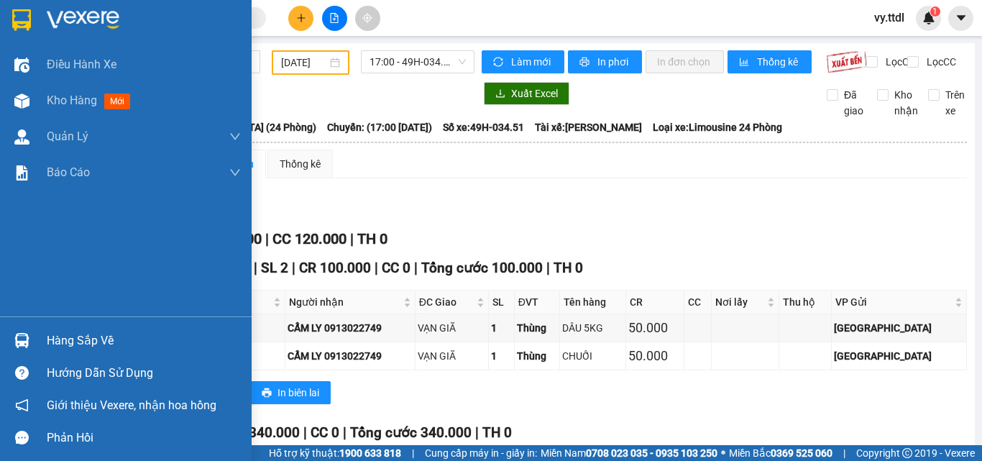
click at [23, 17] on img at bounding box center [21, 20] width 19 height 22
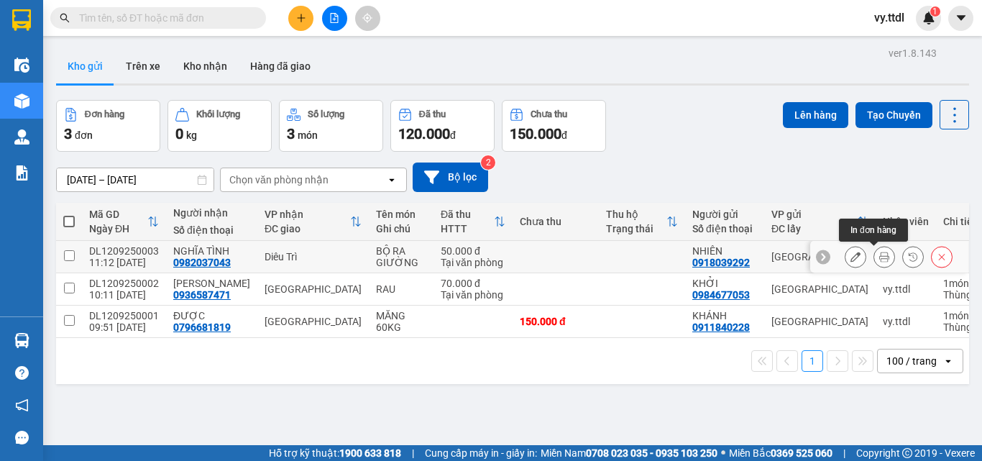
click at [850, 256] on icon at bounding box center [855, 257] width 10 height 10
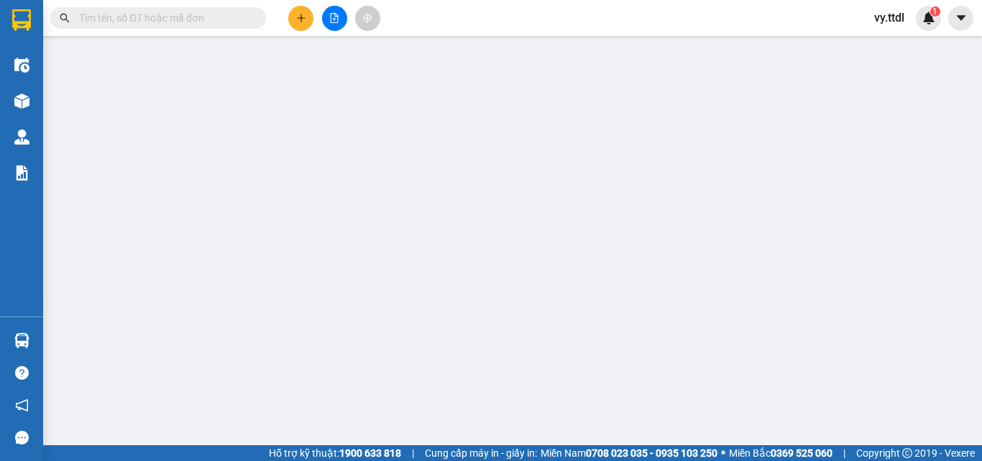
type input "0982037043"
type input "NGHĨA TÌNH"
type input "0918039292"
type input "NHIÊN"
type input "50.000"
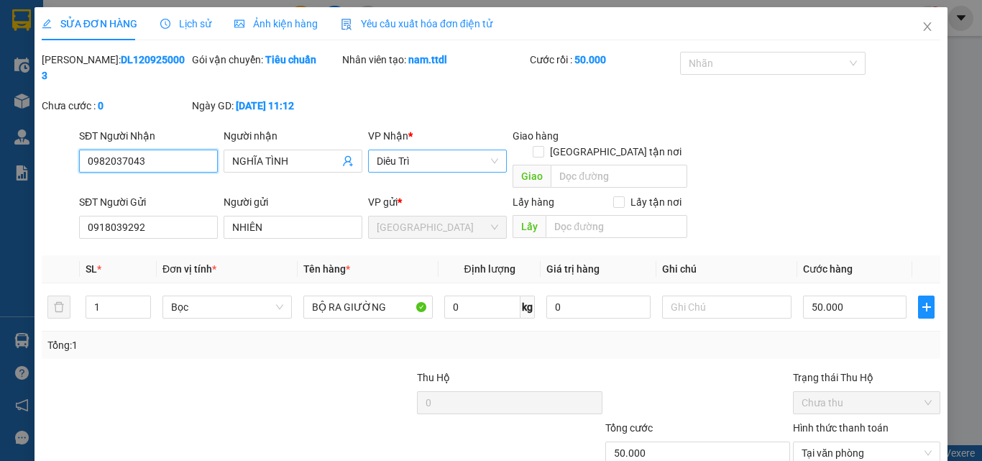
click at [408, 150] on span "Diêu Trì" at bounding box center [437, 161] width 121 height 22
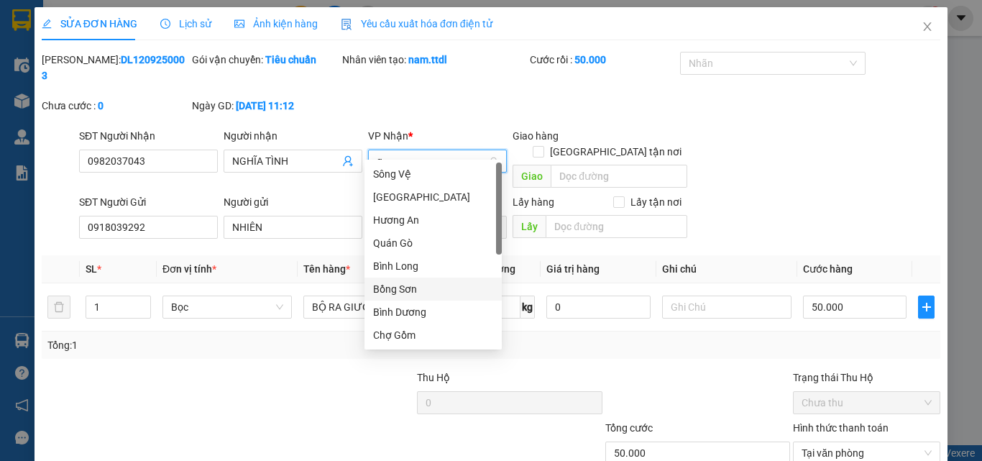
type input "go"
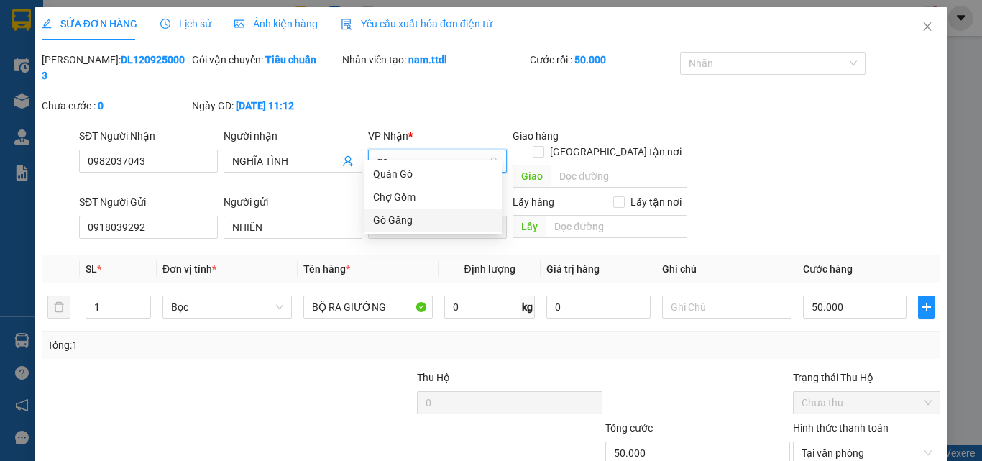
click at [403, 217] on div "Gò Găng" at bounding box center [433, 220] width 120 height 16
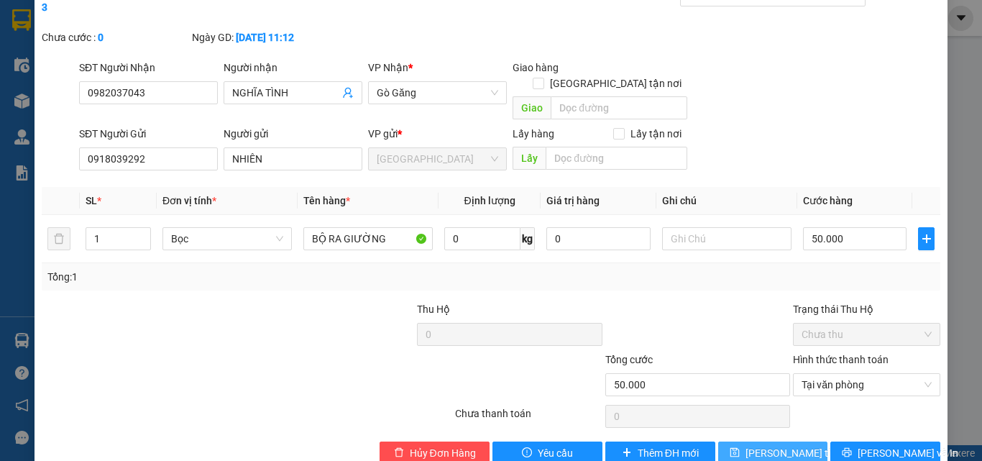
drag, startPoint x: 751, startPoint y: 415, endPoint x: 732, endPoint y: 405, distance: 21.5
click at [749, 445] on span "Lưu thay đổi" at bounding box center [803, 453] width 115 height 16
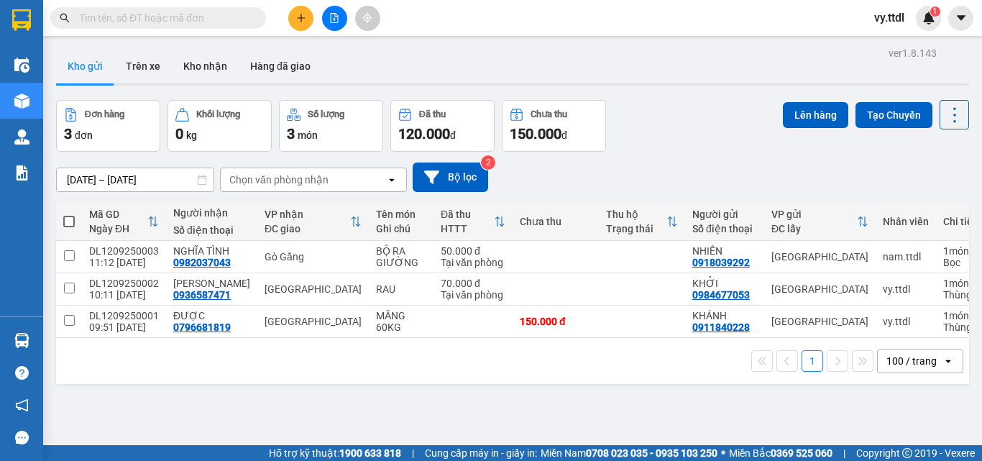
click at [449, 69] on div "Kho gửi Trên xe Kho nhận Hàng đã giao" at bounding box center [512, 68] width 913 height 38
click at [440, 403] on div "ver 1.8.143 Kho gửi Trên xe Kho nhận Hàng đã giao Đơn hàng 3 đơn Khối lượng 0 k…" at bounding box center [512, 273] width 925 height 461
click at [675, 84] on div at bounding box center [512, 84] width 913 height 2
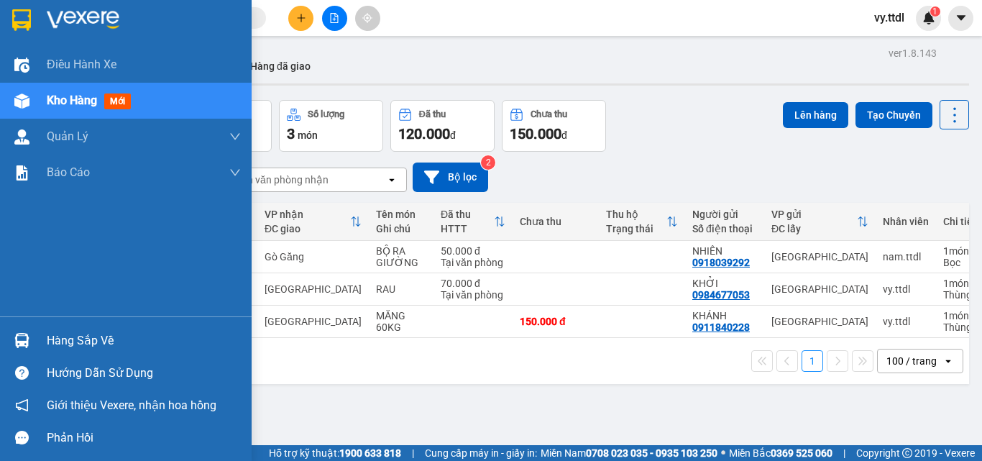
click at [22, 26] on img at bounding box center [21, 20] width 19 height 22
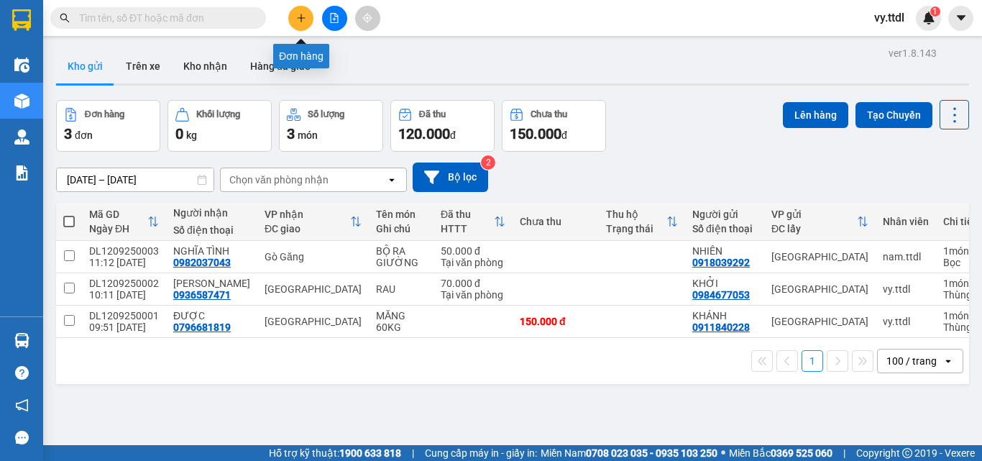
click at [303, 17] on icon "plus" at bounding box center [301, 18] width 10 height 10
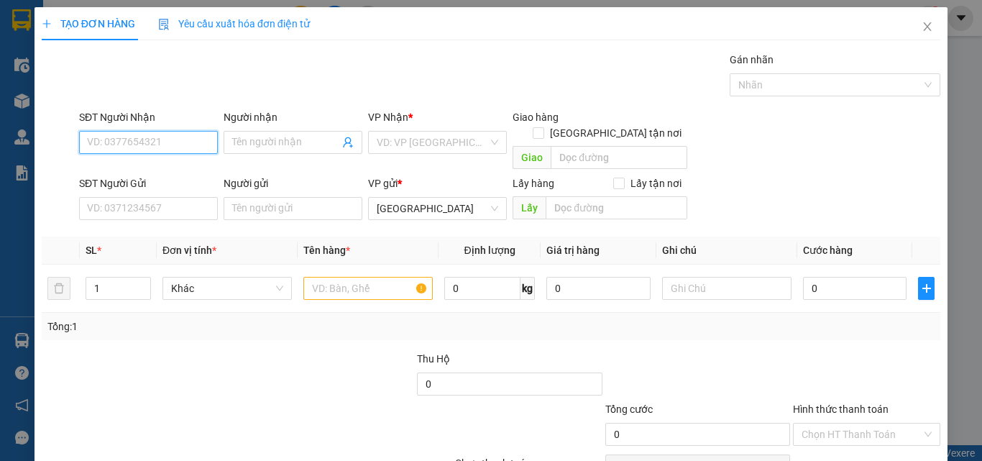
type input "6"
click at [810, 146] on div "SĐT Người Nhận VD: 0377654321 Người nhận Tên người nhận VP Nhận * VD: VP Sài Gò…" at bounding box center [509, 142] width 867 height 66
click at [916, 33] on span "Close" at bounding box center [927, 27] width 40 height 40
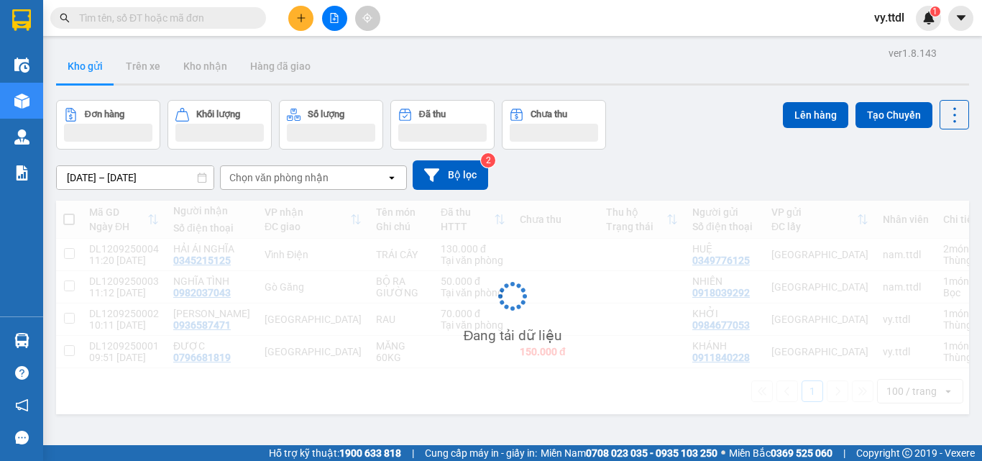
click at [744, 144] on div "Đơn hàng Khối lượng Số lượng Đã thu Chưa thu Lên hàng Tạo Chuyến" at bounding box center [512, 125] width 913 height 50
